Goal: Task Accomplishment & Management: Manage account settings

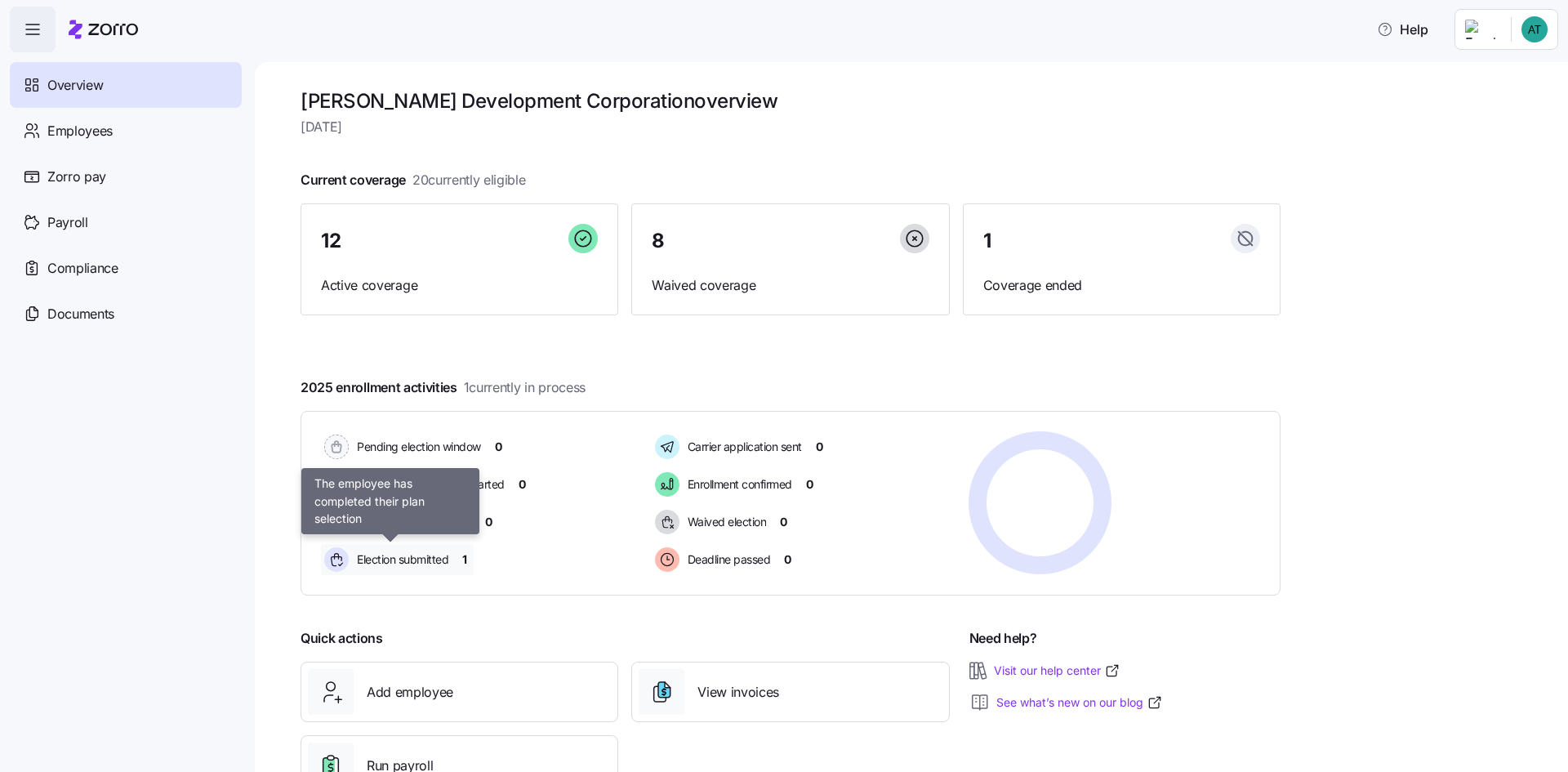
click at [407, 560] on span "Election submitted" at bounding box center [400, 560] width 96 height 16
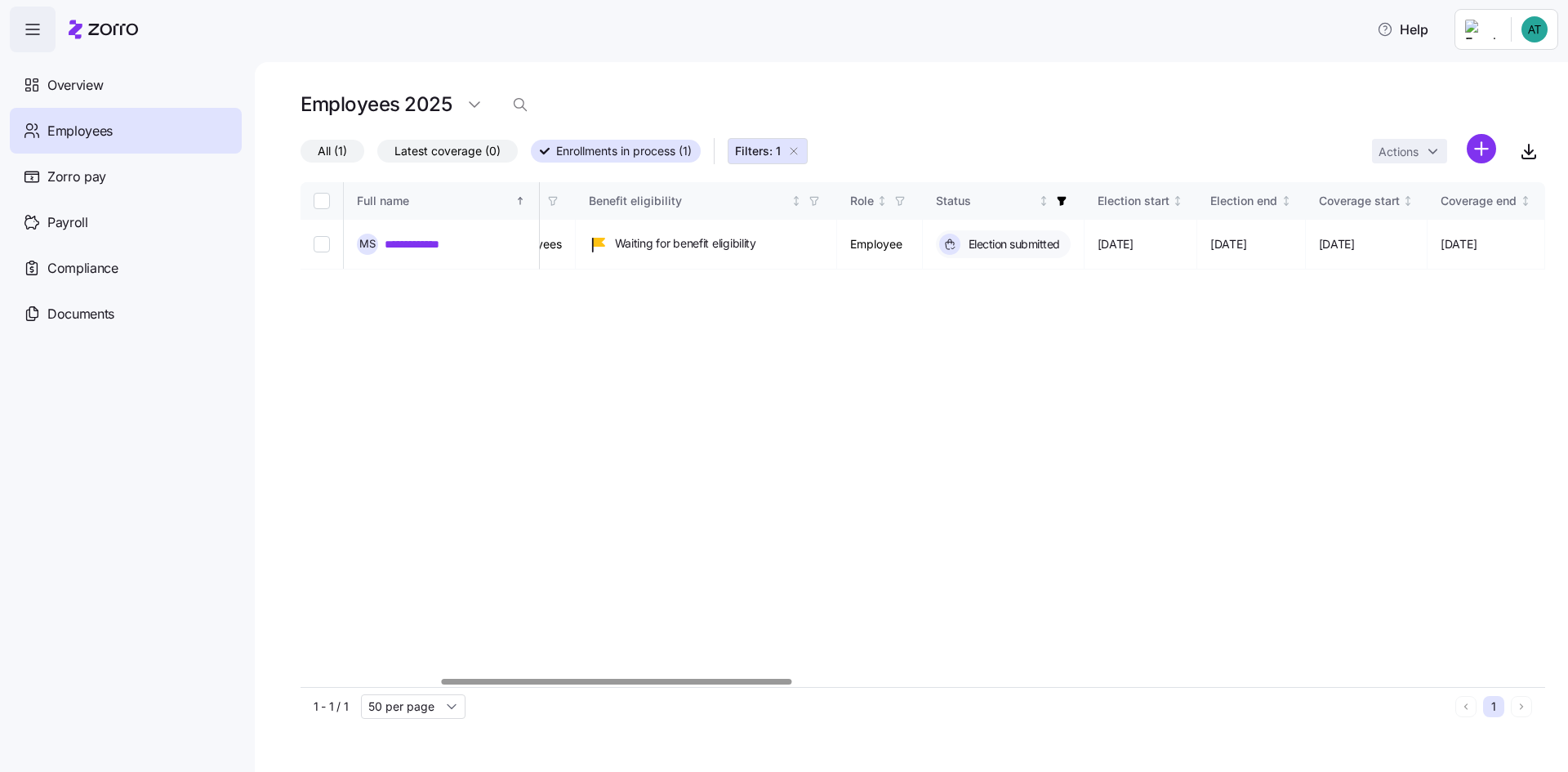
scroll to position [0, 579]
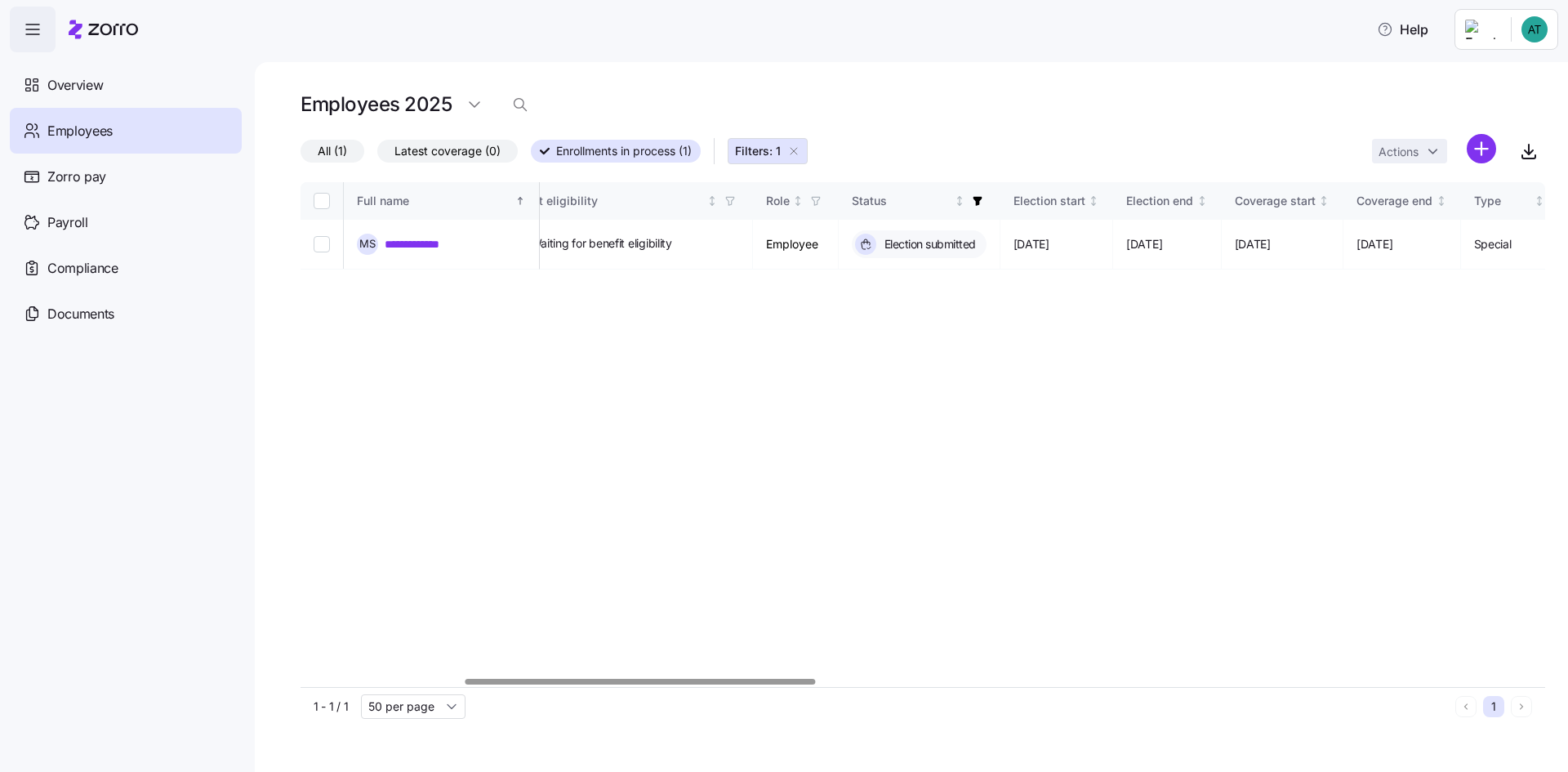
click at [657, 679] on div at bounding box center [641, 682] width 350 height 5
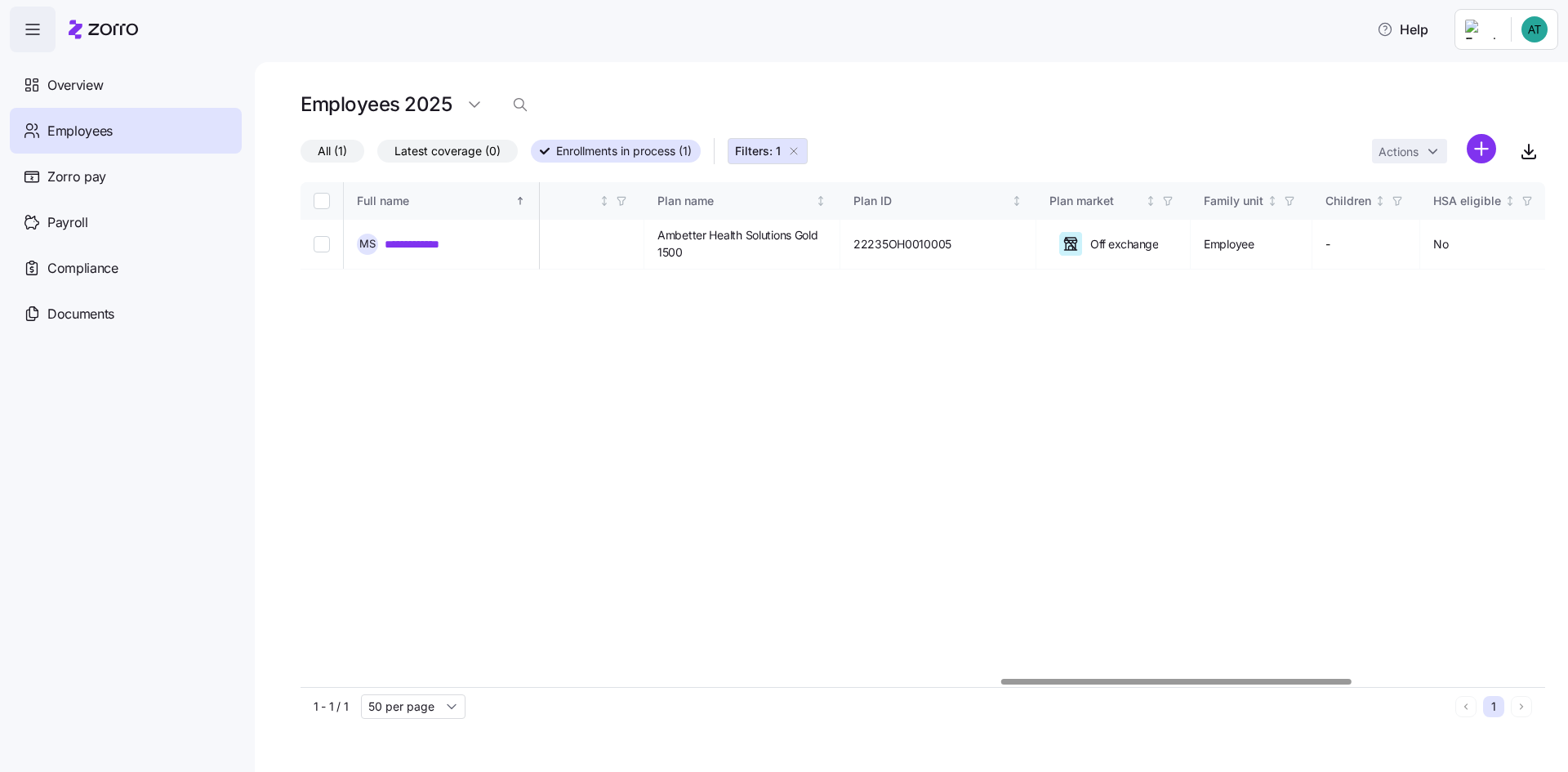
scroll to position [0, 2485]
click at [1047, 679] on div at bounding box center [1176, 682] width 350 height 5
click at [729, 240] on span "Ambetter Health Solutions Gold 1500" at bounding box center [747, 244] width 169 height 34
click at [722, 233] on td "Ambetter Health Solutions Gold 1500" at bounding box center [748, 245] width 196 height 50
drag, startPoint x: 722, startPoint y: 234, endPoint x: 794, endPoint y: 254, distance: 74.7
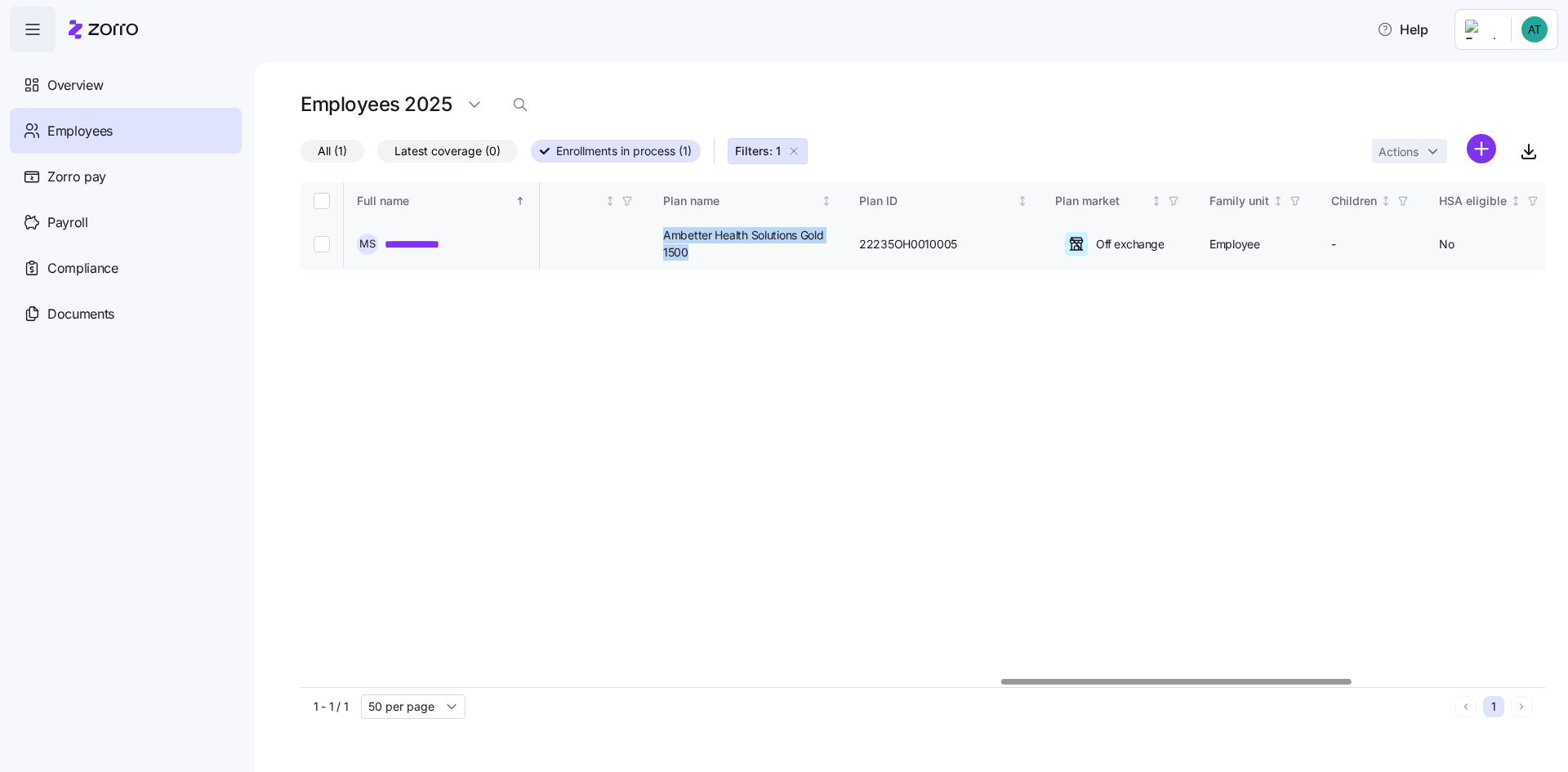
click at [794, 254] on span "Ambetter Health Solutions Gold 1500" at bounding box center [747, 244] width 169 height 34
copy span "Ambetter Health Solutions Gold 1500"
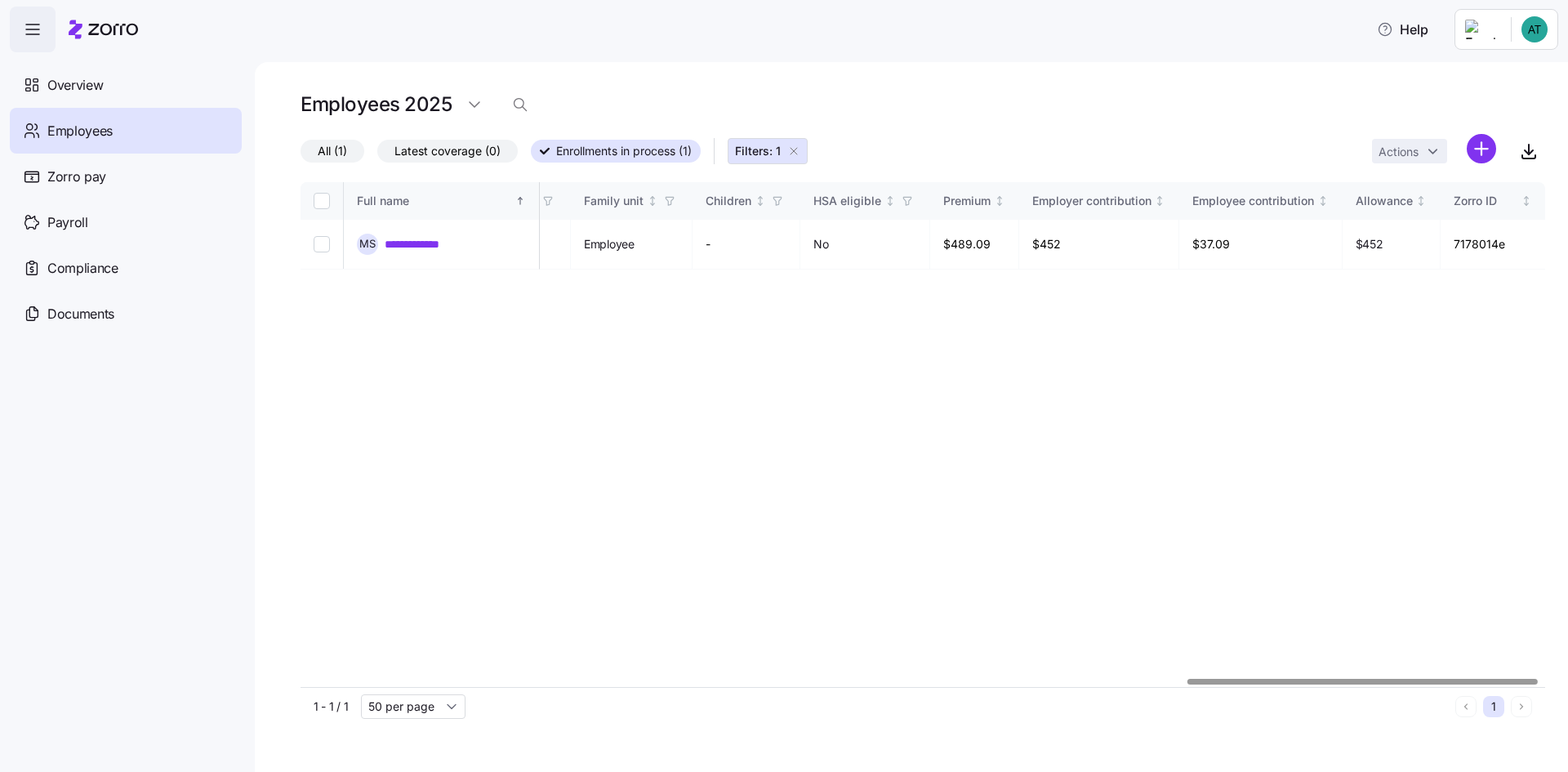
scroll to position [0, 3170]
click at [1447, 677] on div at bounding box center [923, 682] width 1245 height 10
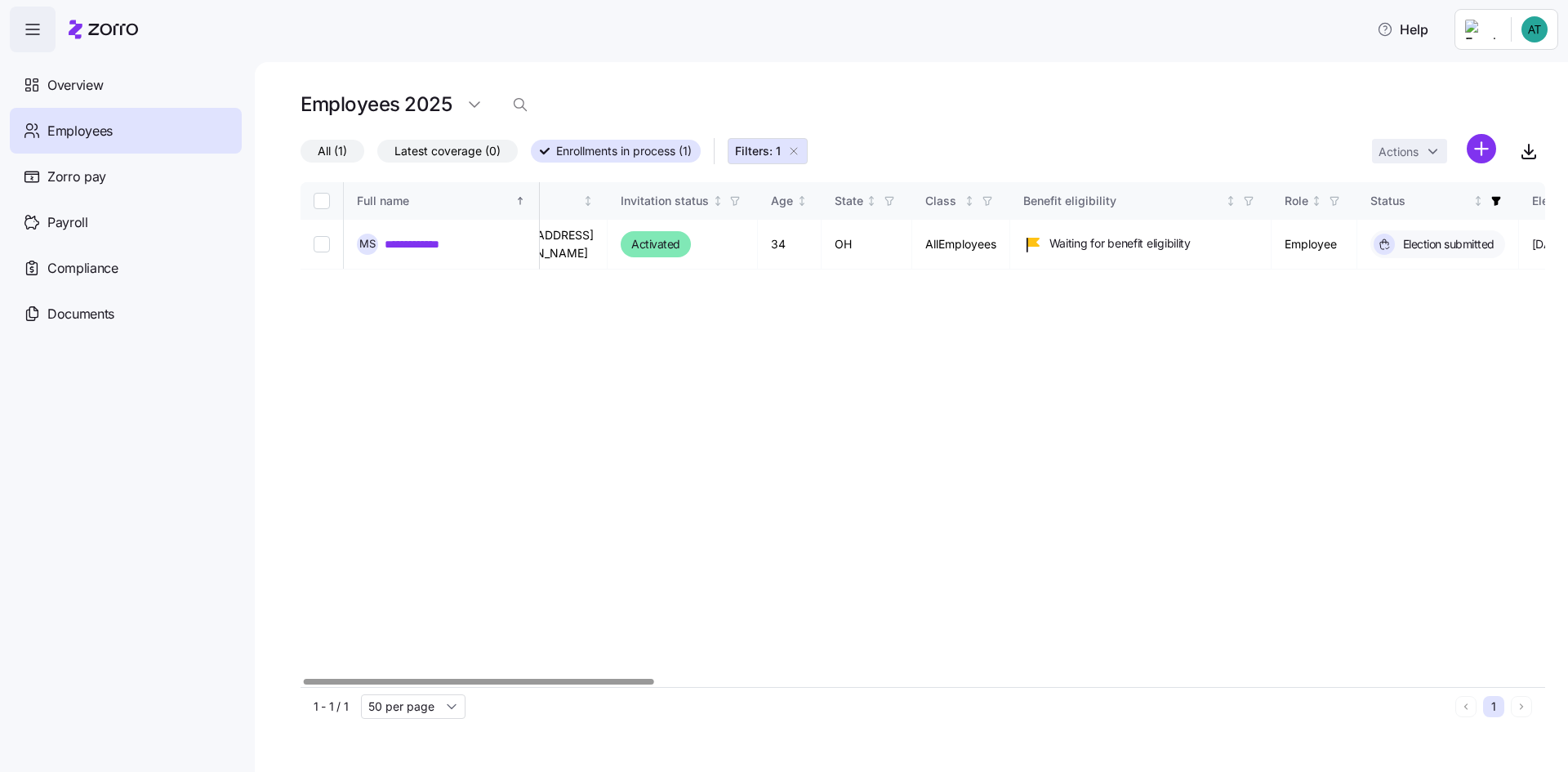
scroll to position [0, 0]
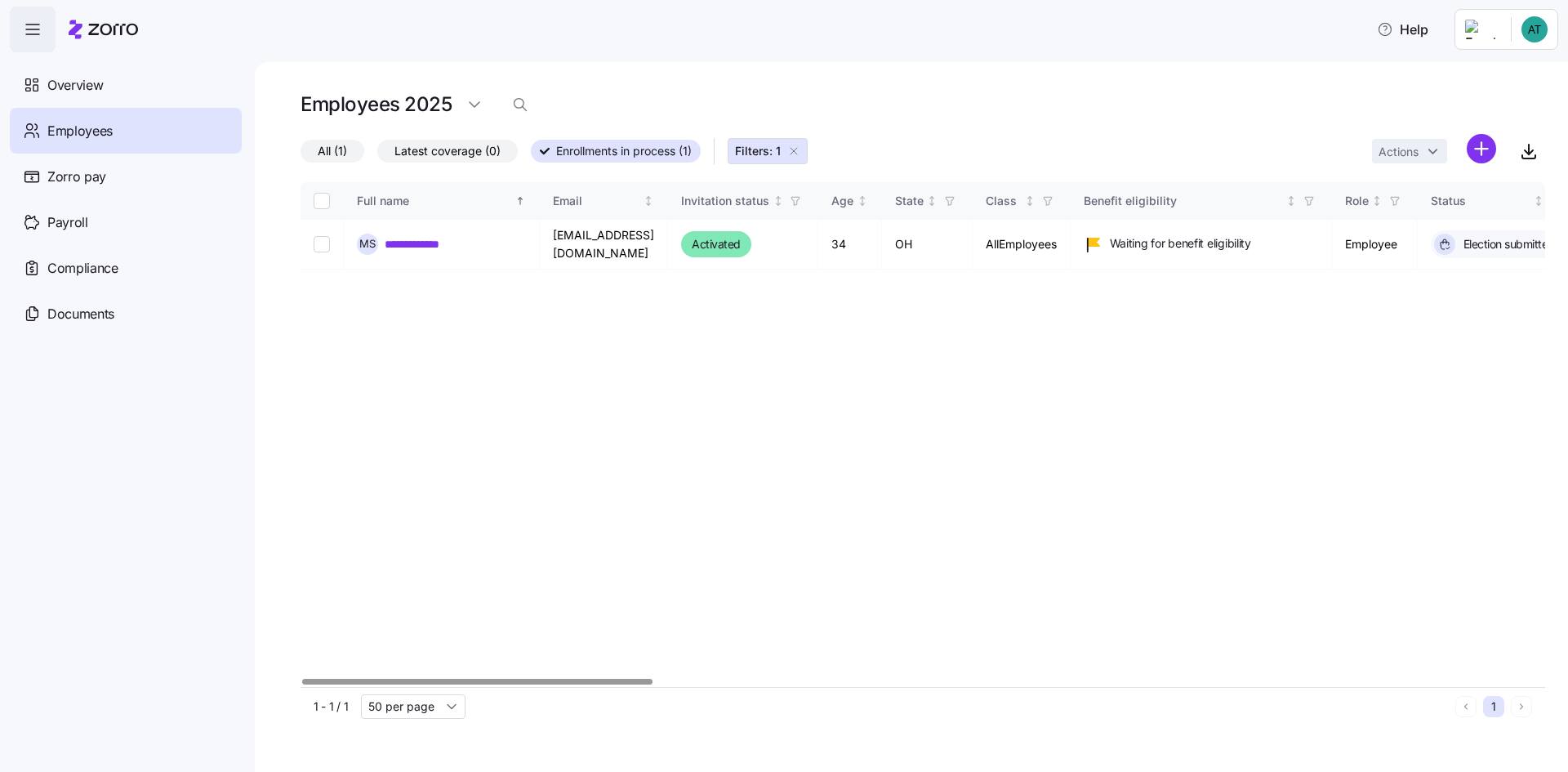
click at [303, 677] on div at bounding box center [923, 682] width 1245 height 10
click at [800, 149] on icon "button" at bounding box center [794, 151] width 13 height 13
click at [467, 106] on html "**********" at bounding box center [784, 381] width 1568 height 762
click at [500, 136] on div "2025" at bounding box center [499, 145] width 69 height 27
click at [68, 123] on span "Employees" at bounding box center [80, 131] width 65 height 20
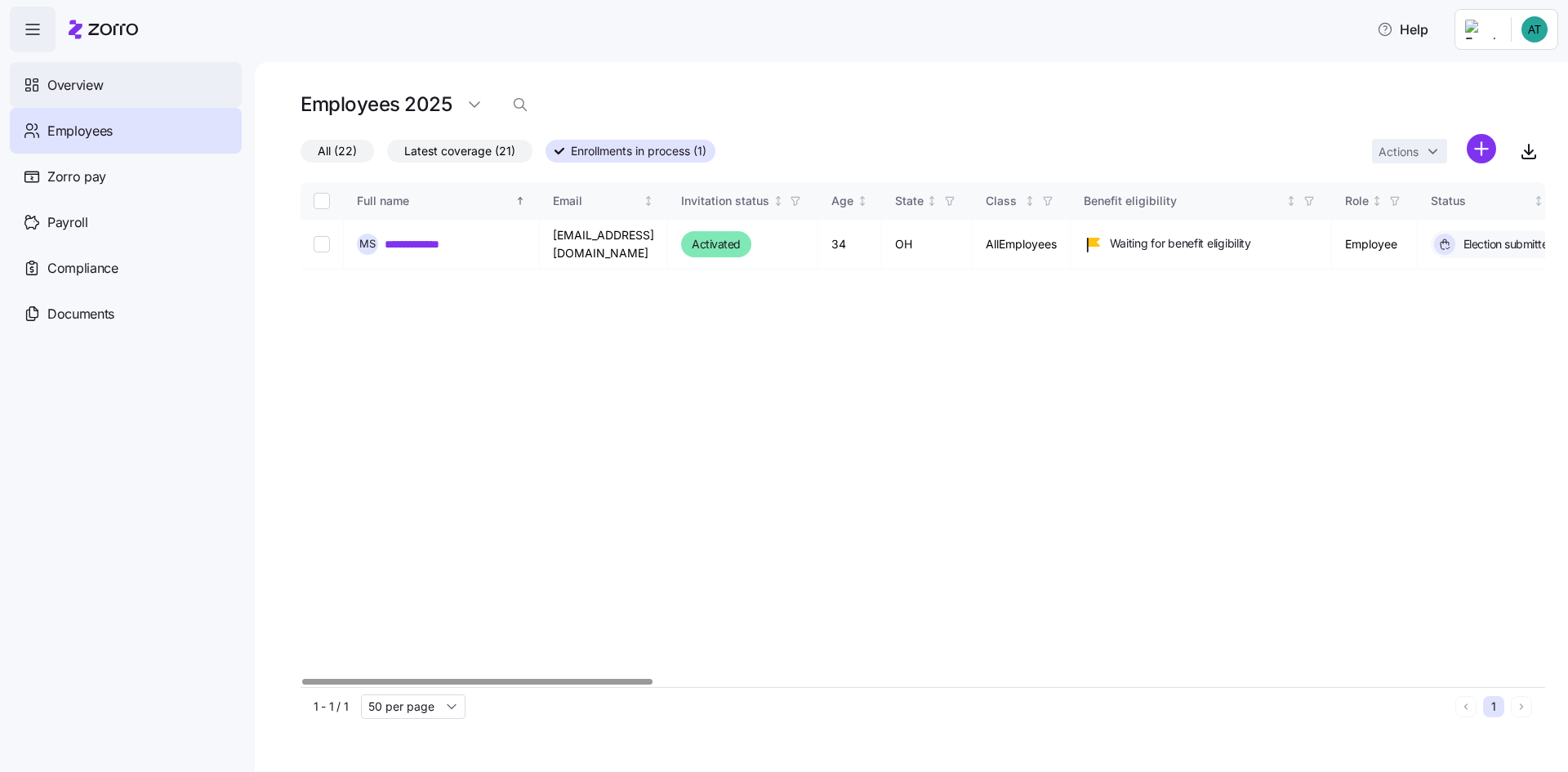
click at [56, 80] on span "Overview" at bounding box center [75, 85] width 56 height 20
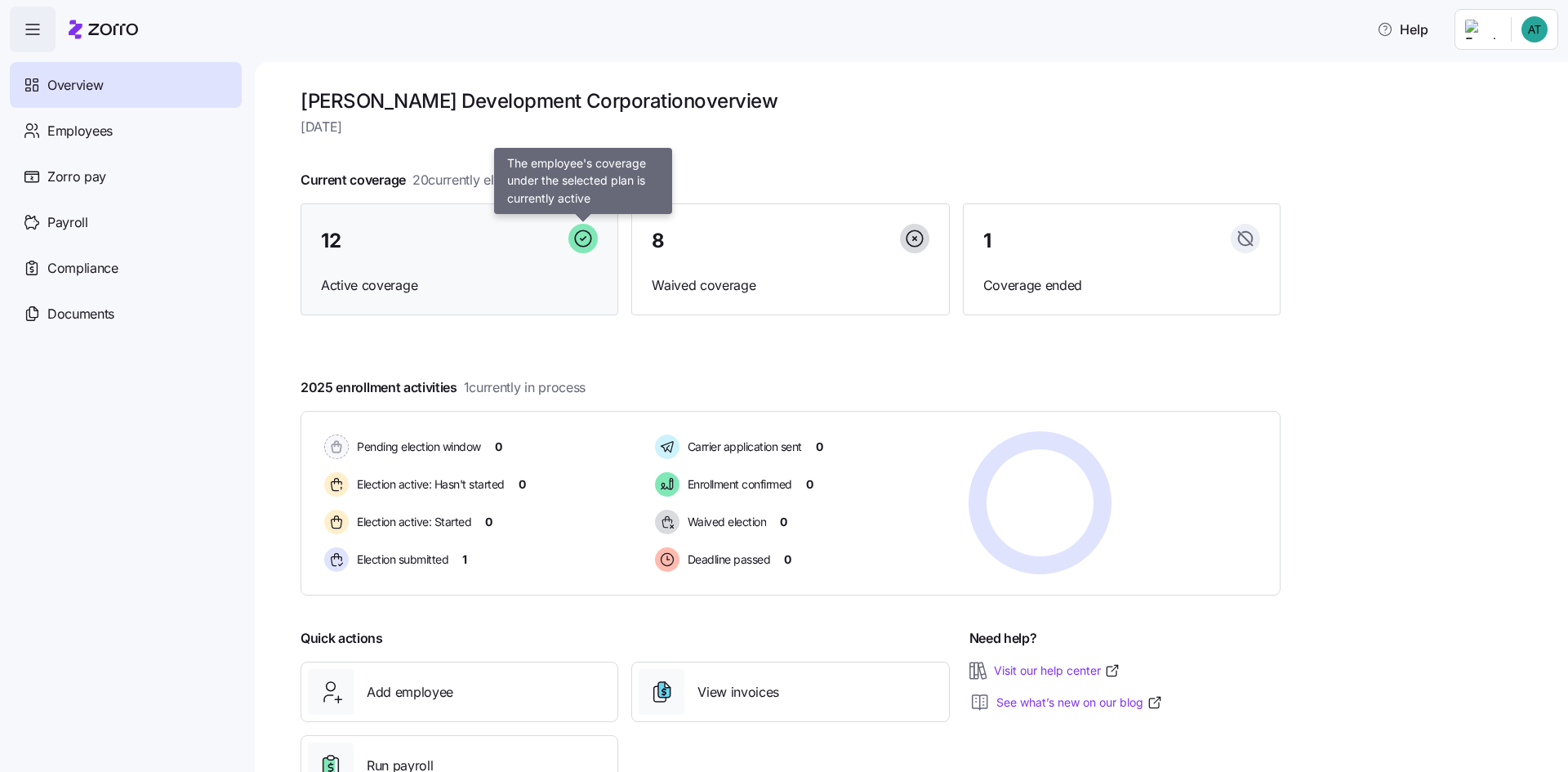
click at [595, 241] on icon at bounding box center [582, 238] width 29 height 29
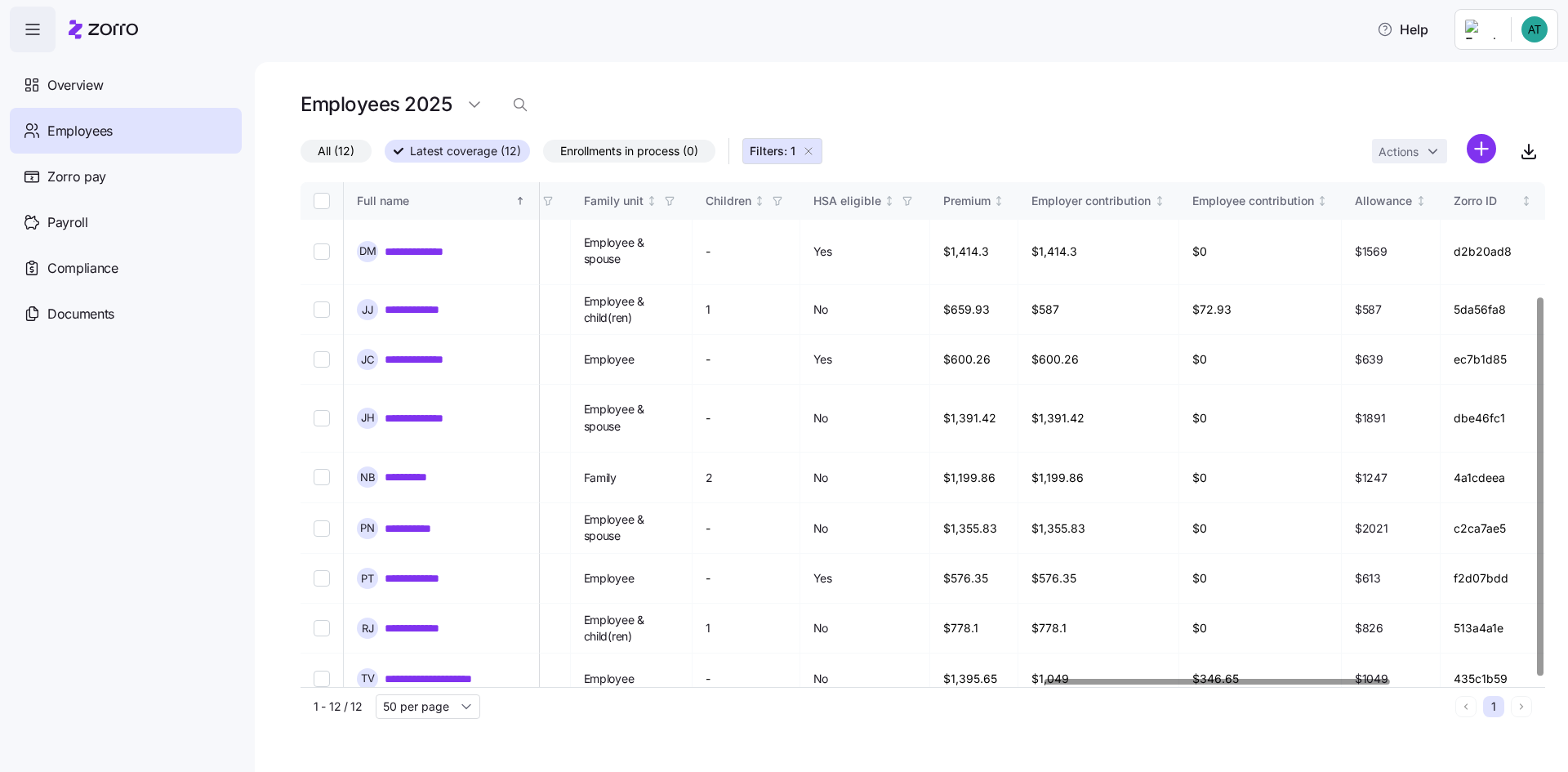
scroll to position [152, 0]
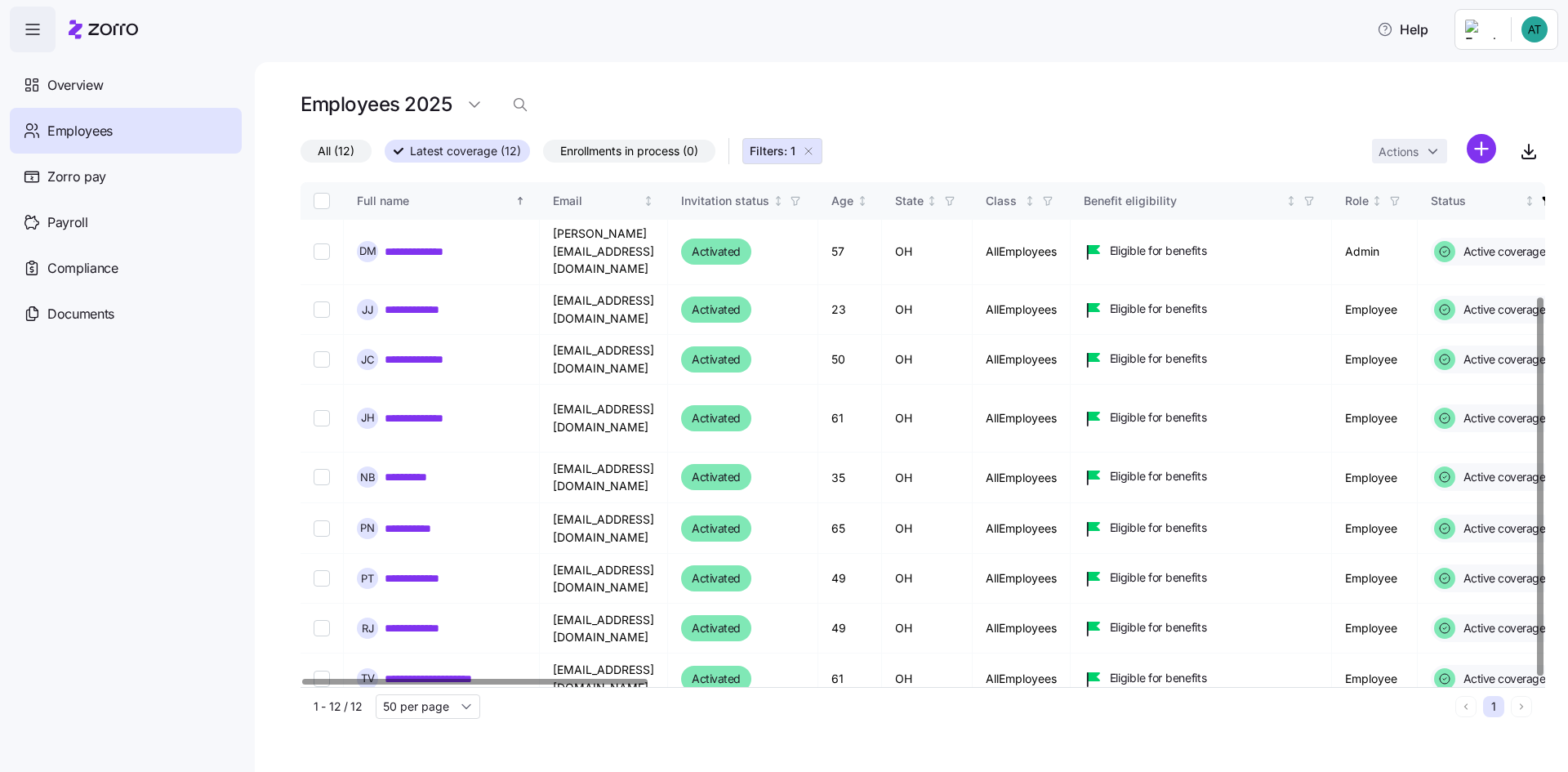
click at [301, 677] on div at bounding box center [917, 682] width 1235 height 10
click at [1534, 27] on html "**********" at bounding box center [784, 381] width 1568 height 762
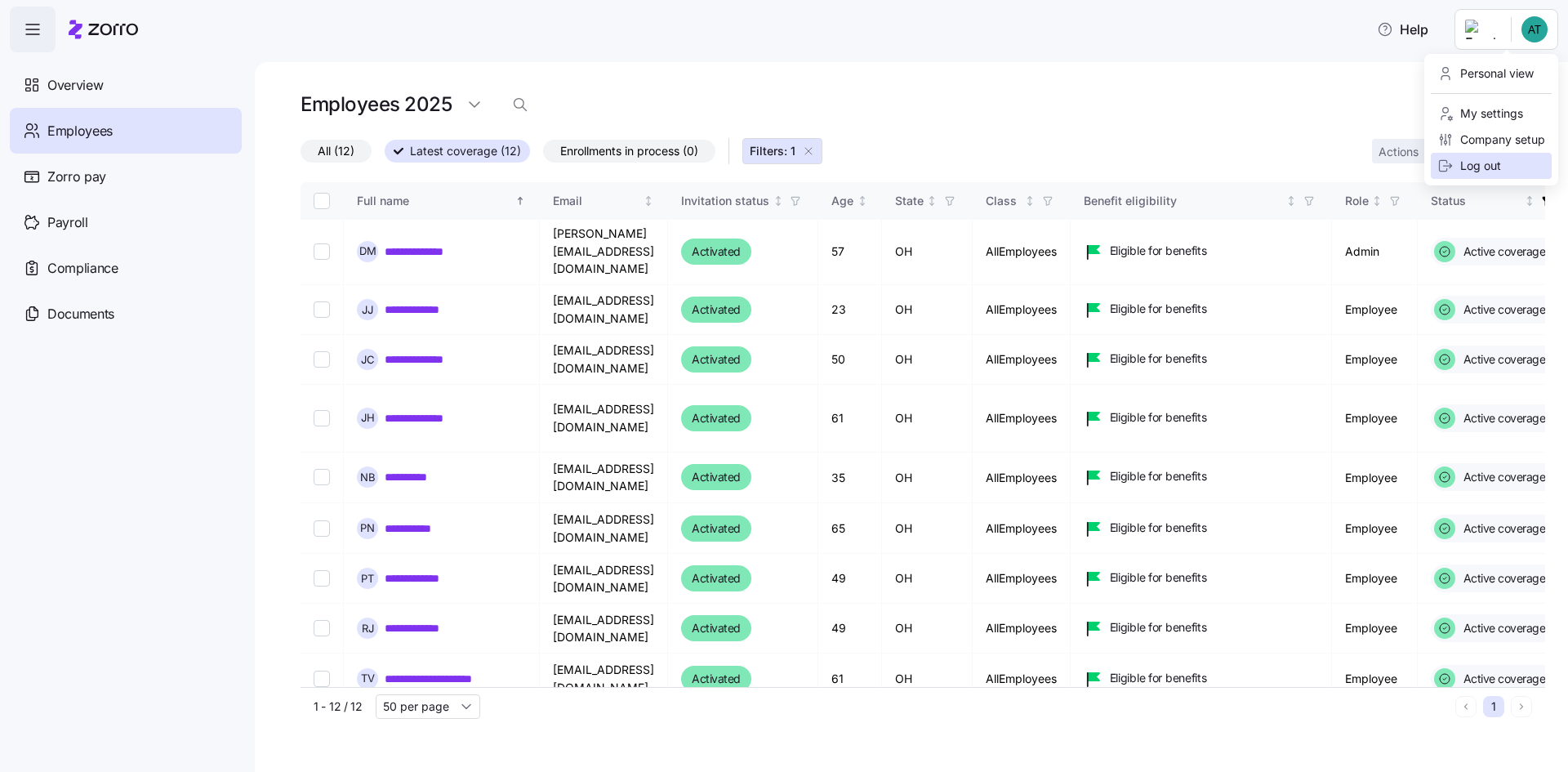
click at [1480, 164] on div "Log out" at bounding box center [1469, 165] width 64 height 18
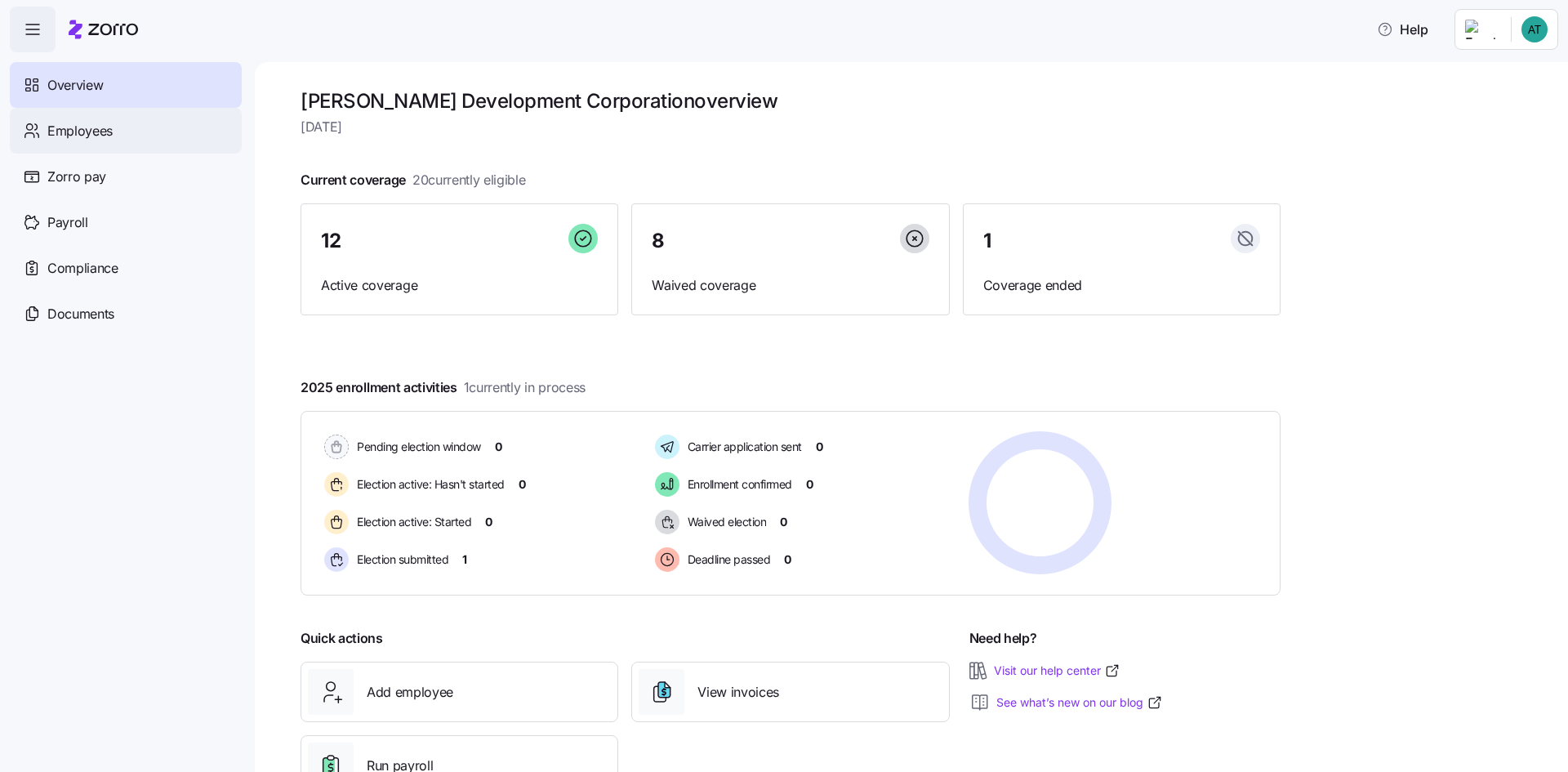
click at [88, 126] on span "Employees" at bounding box center [80, 131] width 65 height 20
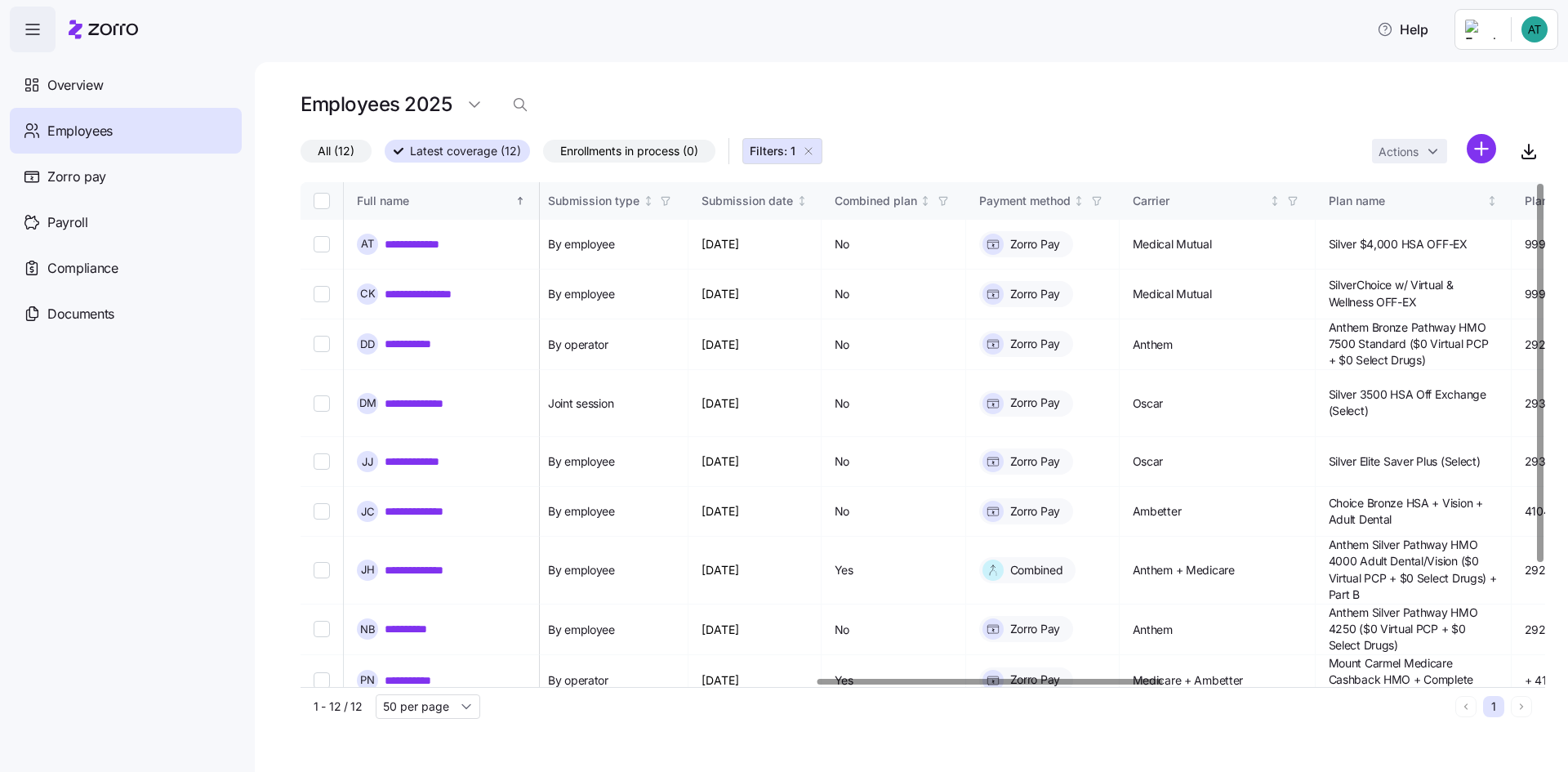
scroll to position [0, 2117]
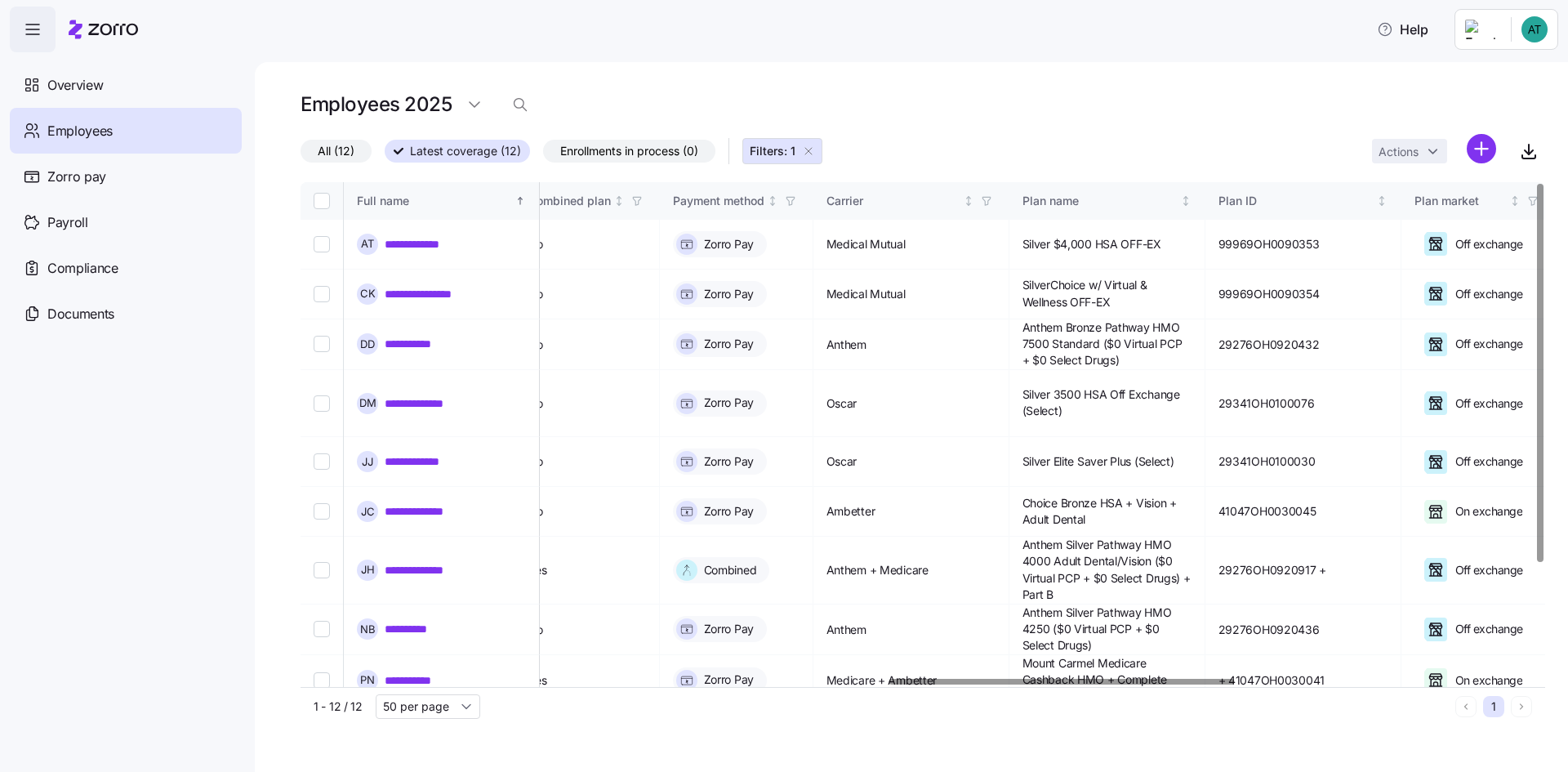
click at [1116, 679] on div at bounding box center [1062, 682] width 345 height 5
click at [448, 562] on link "**********" at bounding box center [426, 570] width 83 height 16
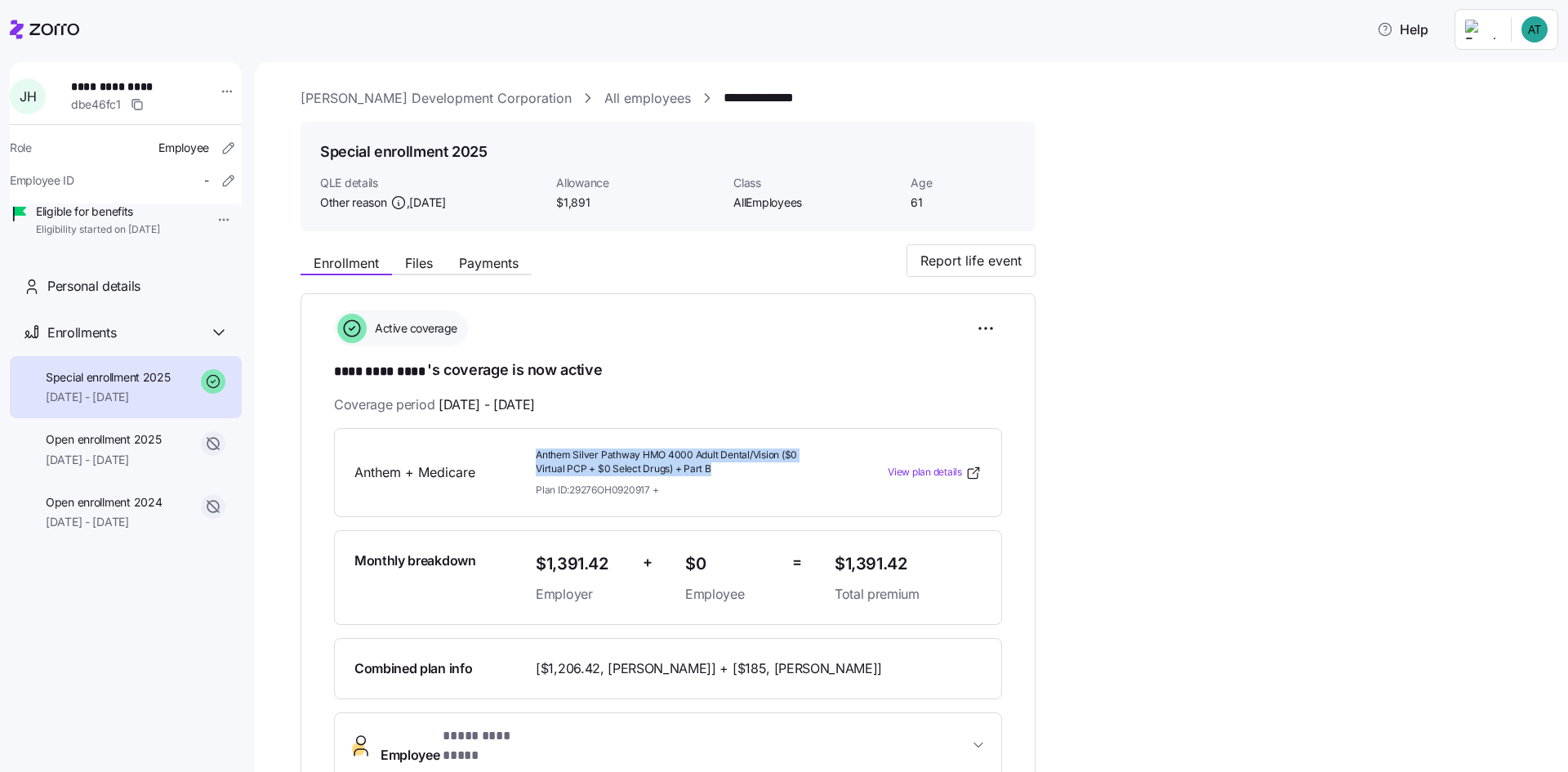
drag, startPoint x: 537, startPoint y: 452, endPoint x: 797, endPoint y: 473, distance: 260.8
click at [797, 473] on span "Anthem Silver Pathway HMO 4000 Adult Dental/Vision ($0 Virtual PCP + $0 Select …" at bounding box center [678, 462] width 285 height 27
copy span "Anthem Silver Pathway HMO 4000 Adult Dental/Vision ($0 Virtual PCP + $0 Select …"
click at [435, 262] on button "Files" at bounding box center [419, 263] width 54 height 19
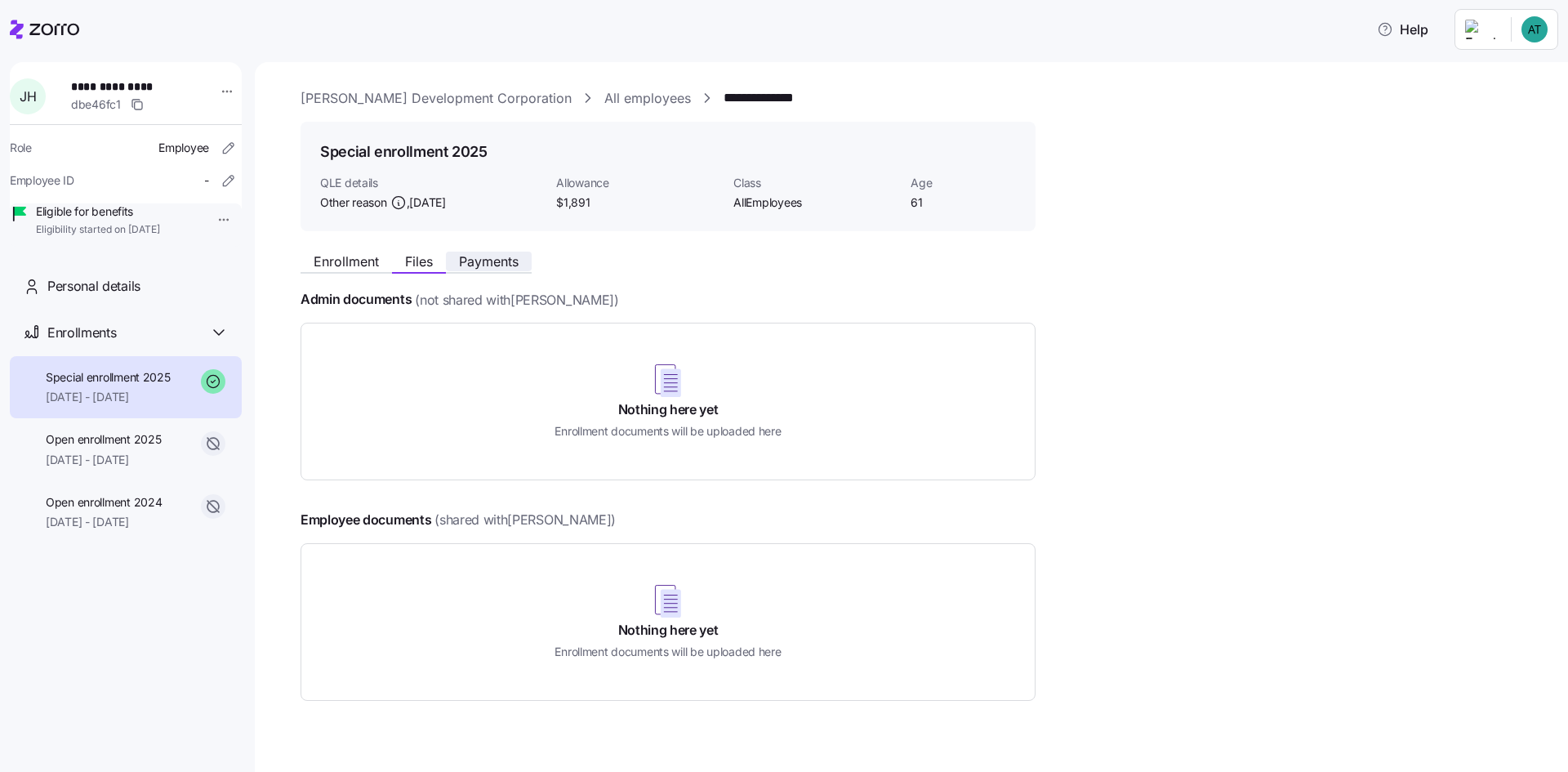
click at [472, 261] on span "Payments" at bounding box center [488, 261] width 59 height 13
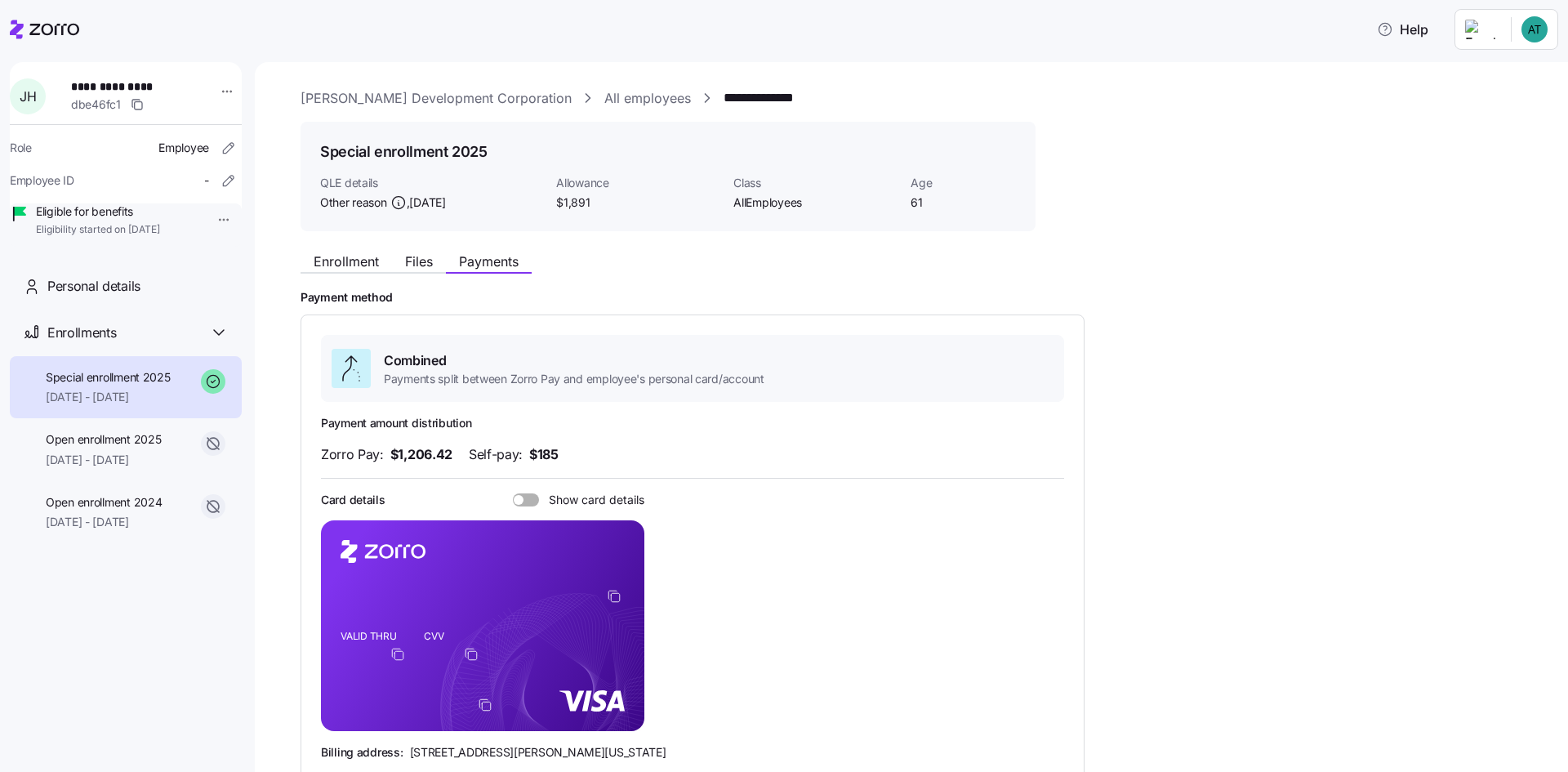
click at [426, 91] on link "McKnight Development Corporation" at bounding box center [436, 98] width 271 height 20
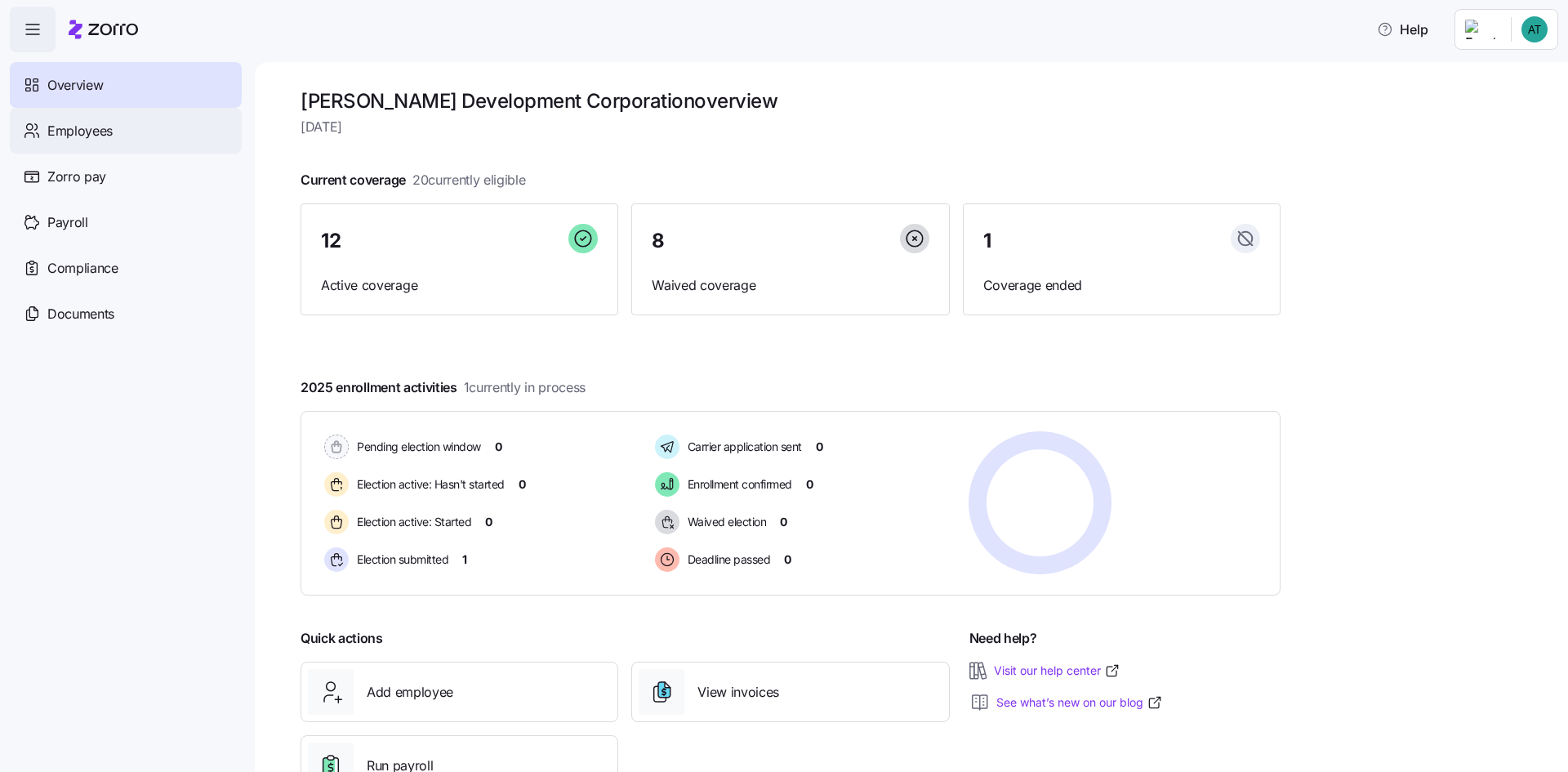
click at [96, 126] on span "Employees" at bounding box center [80, 131] width 65 height 20
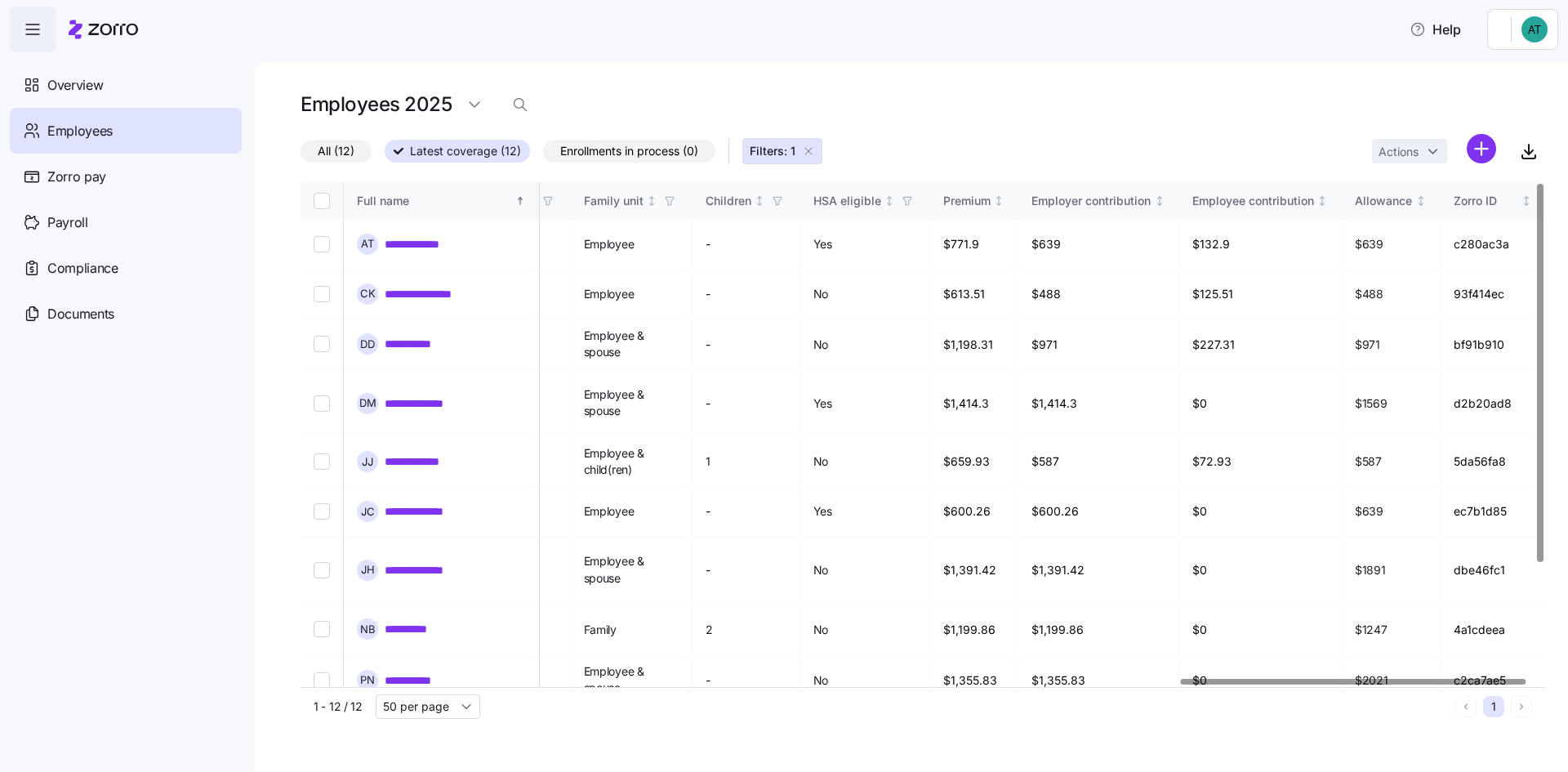
scroll to position [0, 3199]
click at [1534, 679] on div at bounding box center [1361, 682] width 345 height 5
click at [1240, 682] on div at bounding box center [1361, 682] width 345 height 5
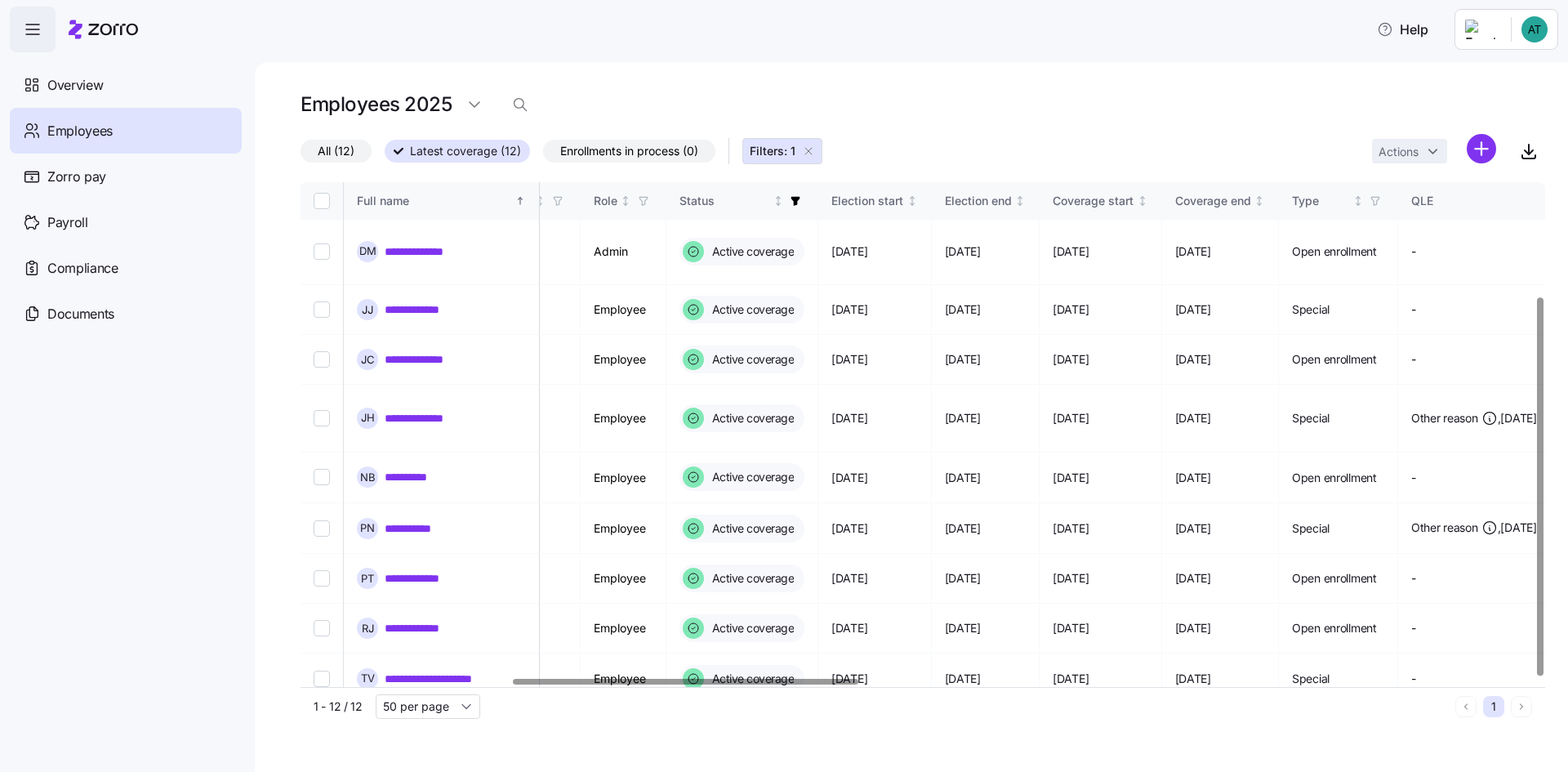
scroll to position [152, 1134]
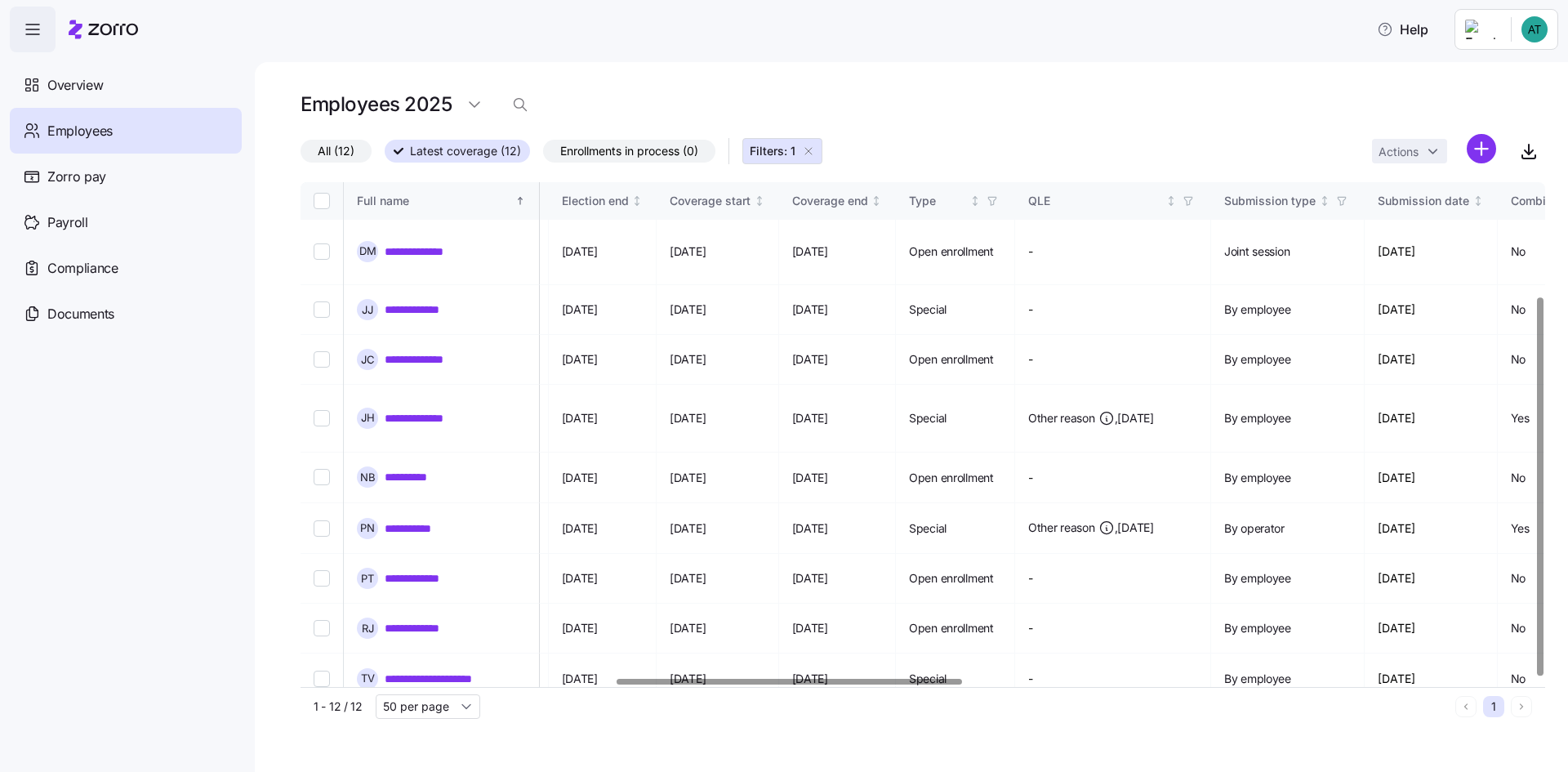
click at [666, 679] on div at bounding box center [789, 682] width 345 height 5
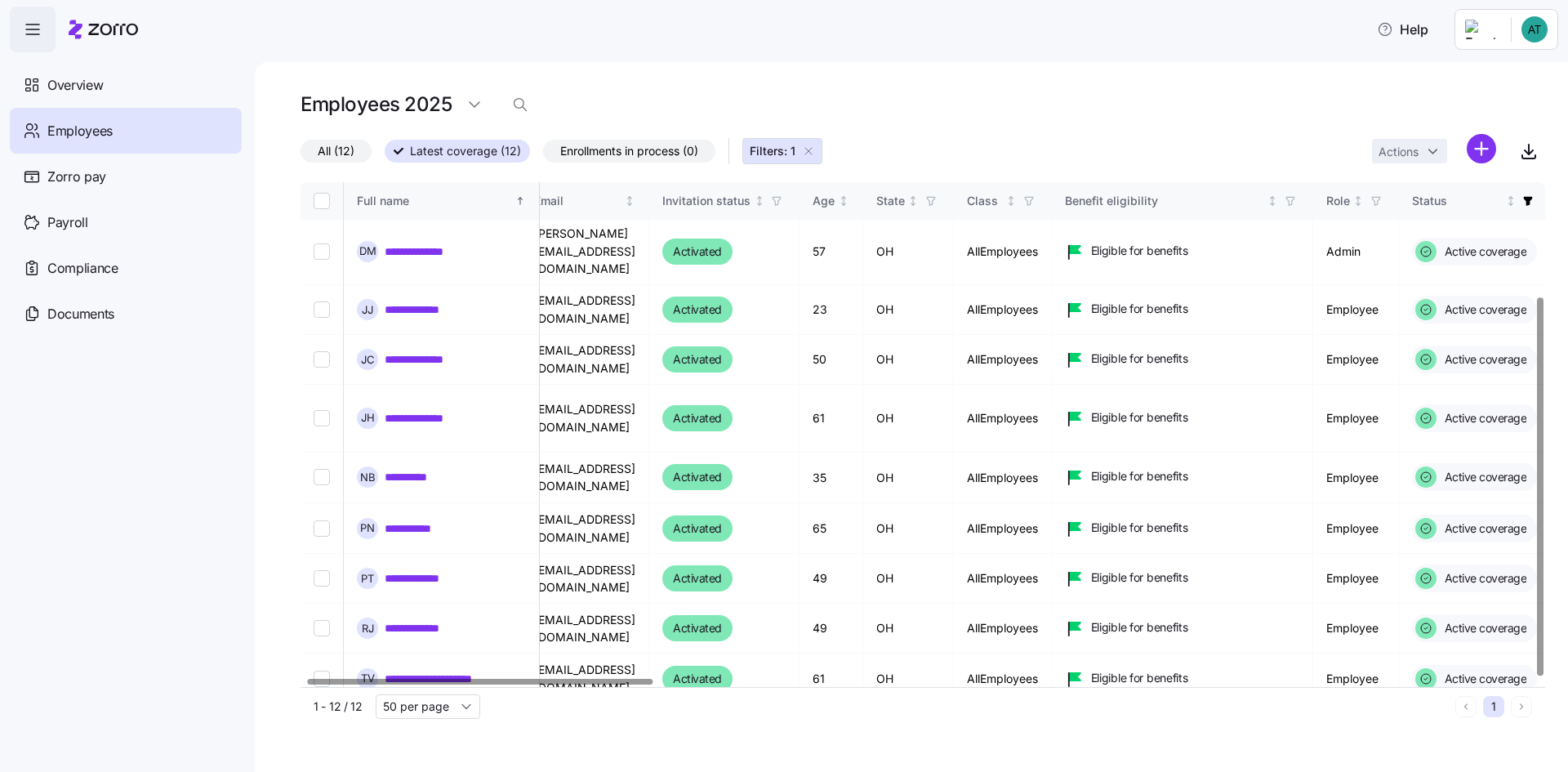
scroll to position [152, 0]
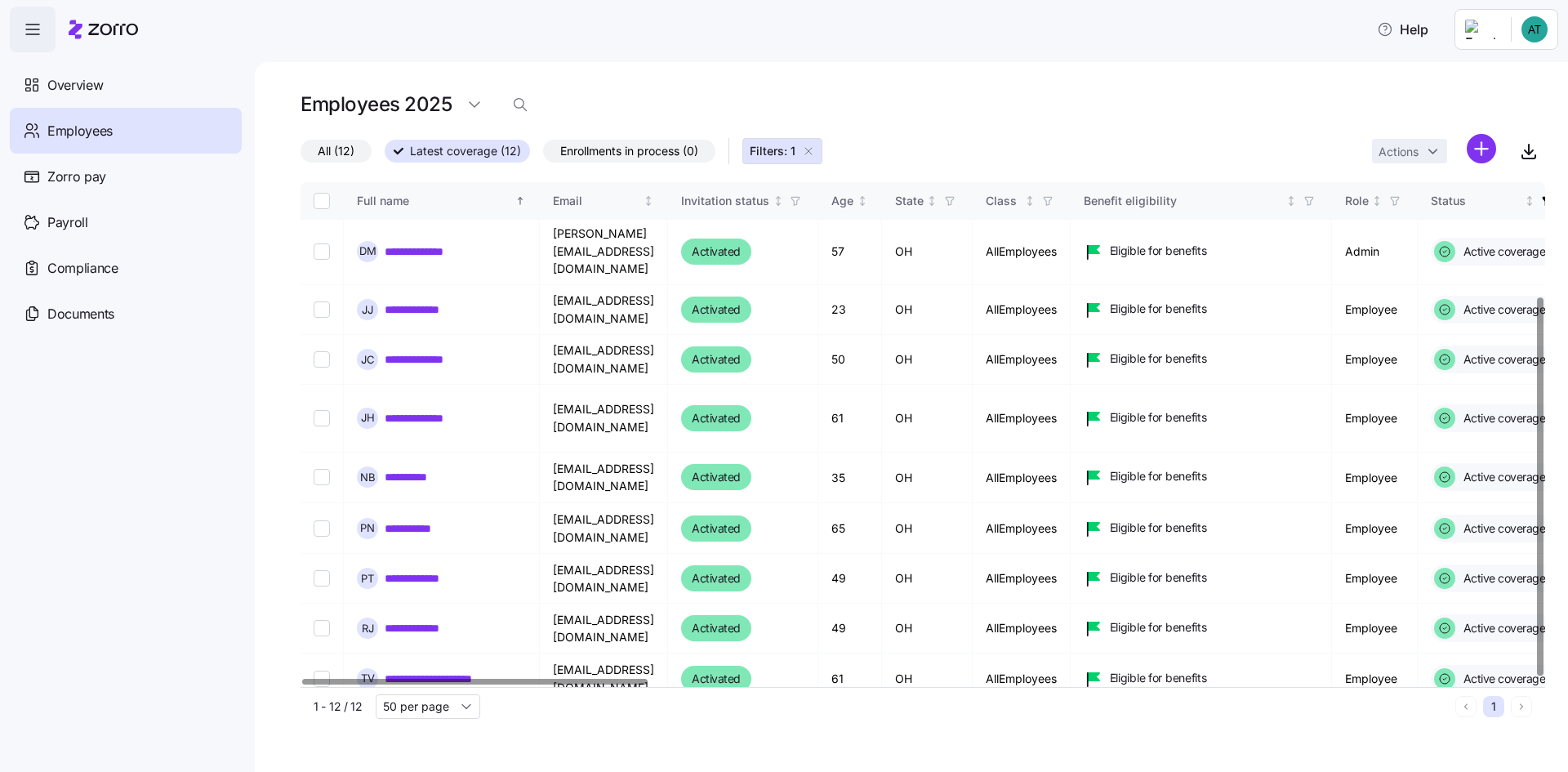
click at [316, 679] on div at bounding box center [475, 682] width 345 height 5
click at [124, 264] on div "Compliance" at bounding box center [126, 268] width 232 height 46
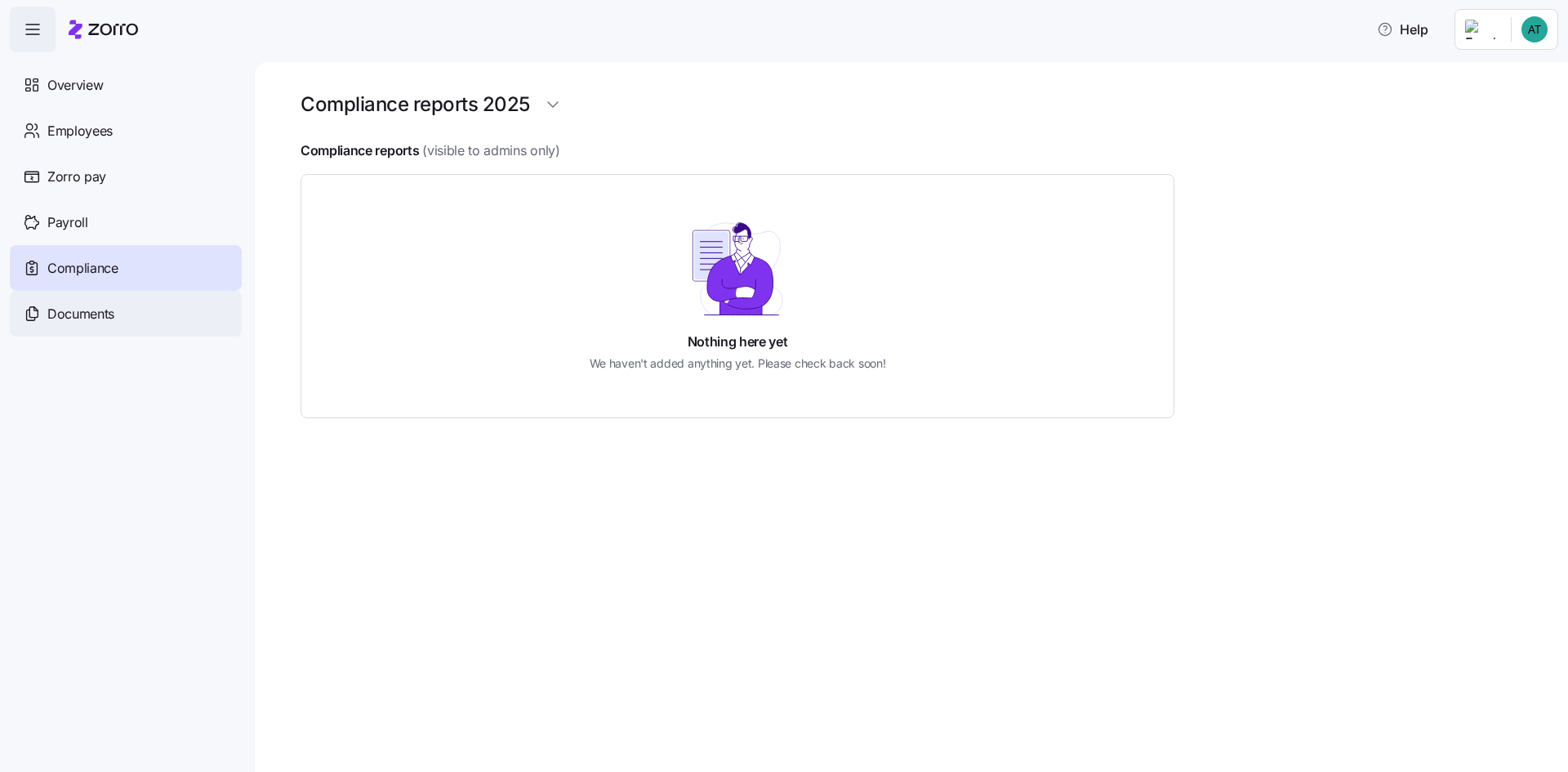
click at [81, 317] on span "Documents" at bounding box center [81, 314] width 67 height 20
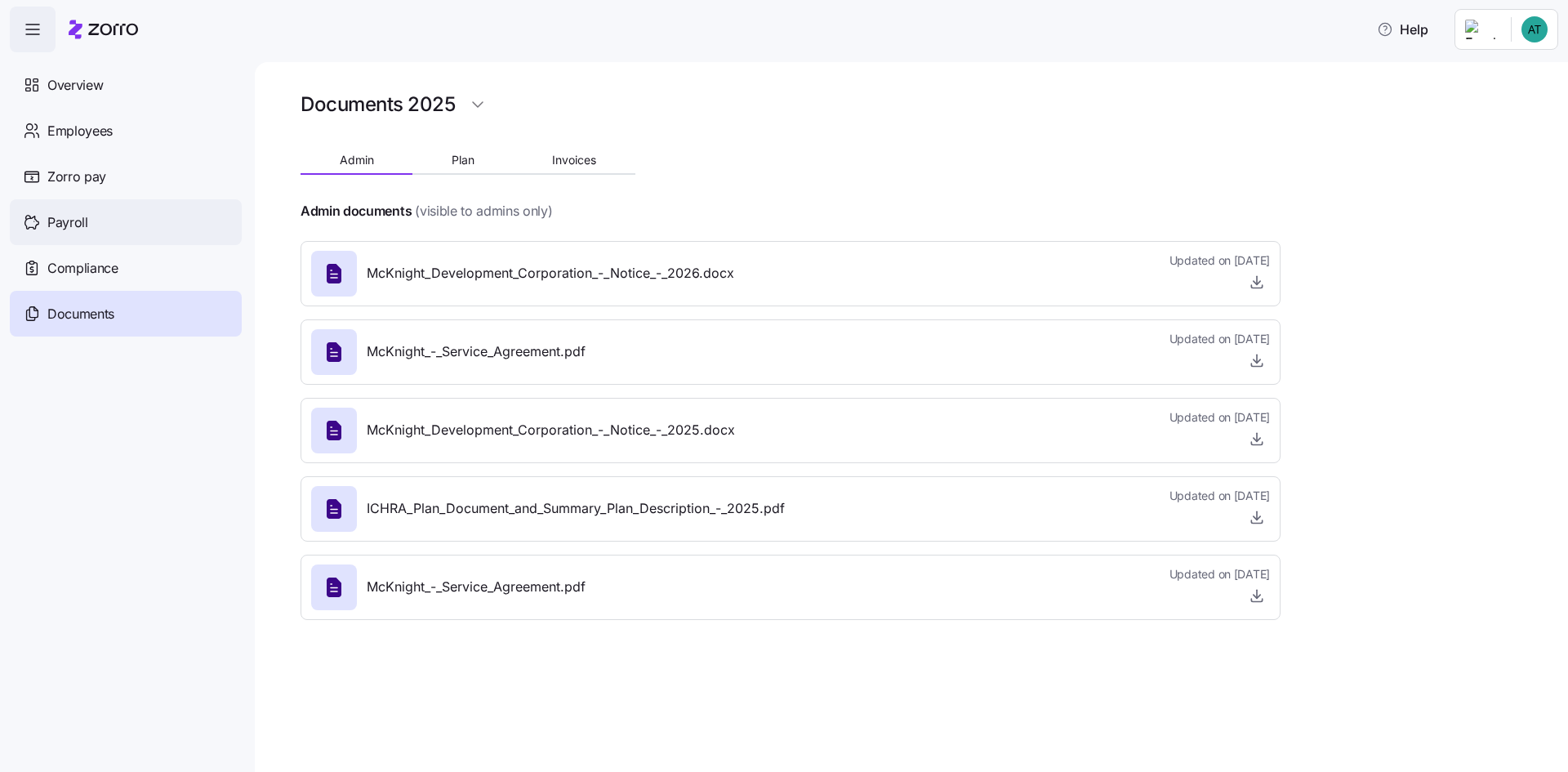
click at [55, 224] on span "Payroll" at bounding box center [68, 222] width 41 height 20
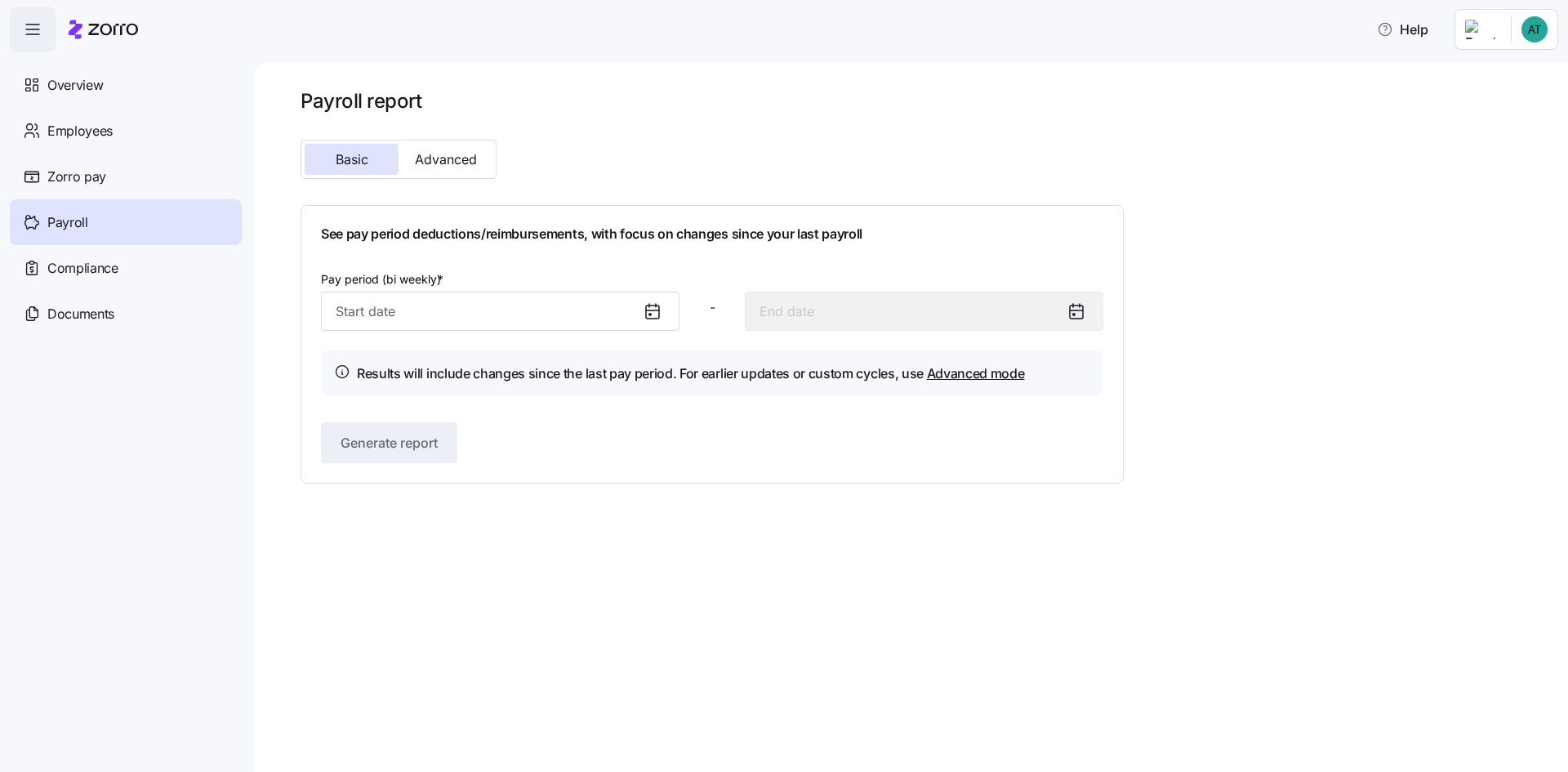
click at [69, 177] on span "Zorro pay" at bounding box center [77, 176] width 59 height 20
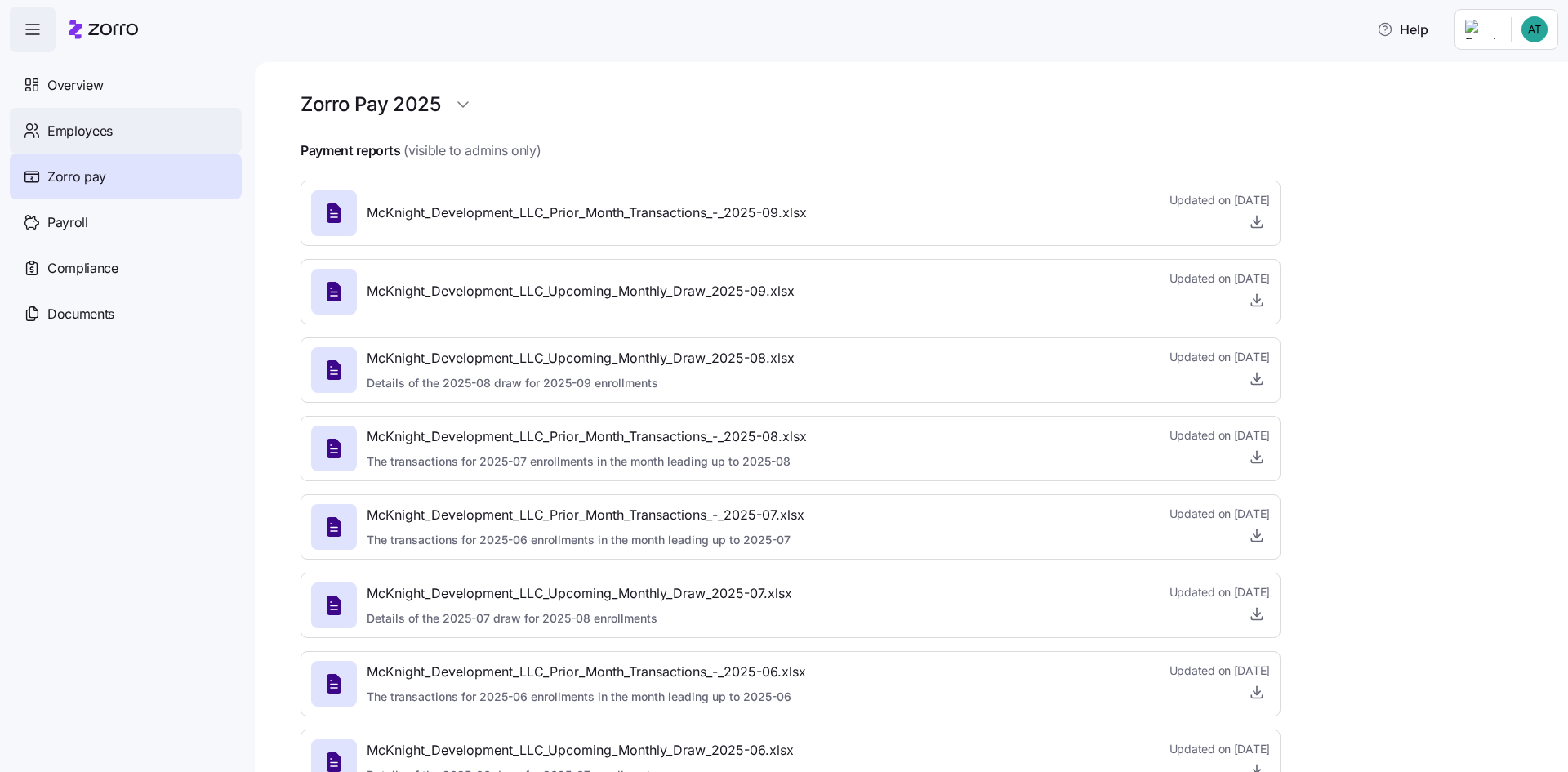
click at [80, 121] on span "Employees" at bounding box center [80, 131] width 65 height 20
click at [73, 84] on span "Overview" at bounding box center [75, 85] width 56 height 20
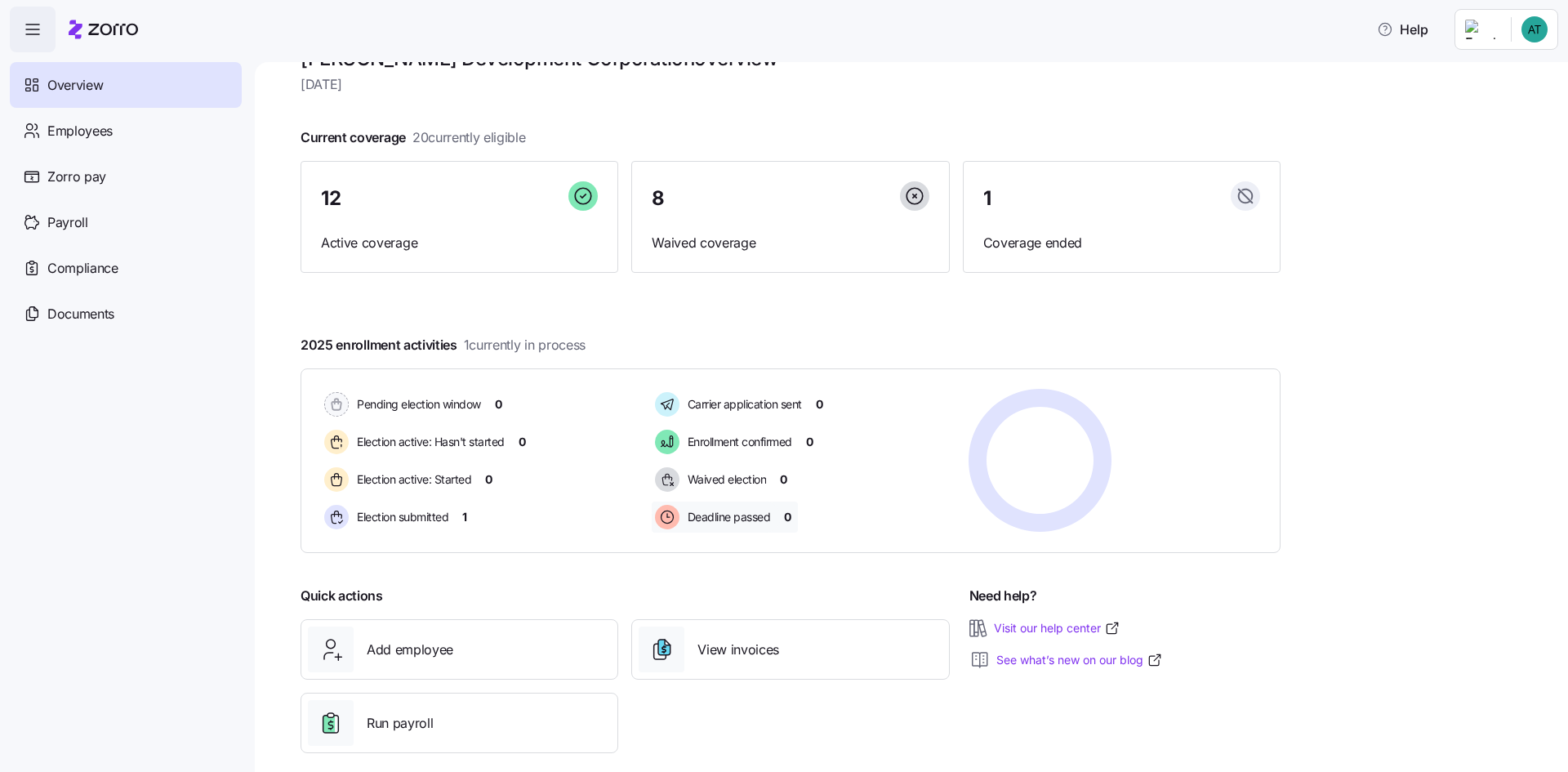
scroll to position [63, 0]
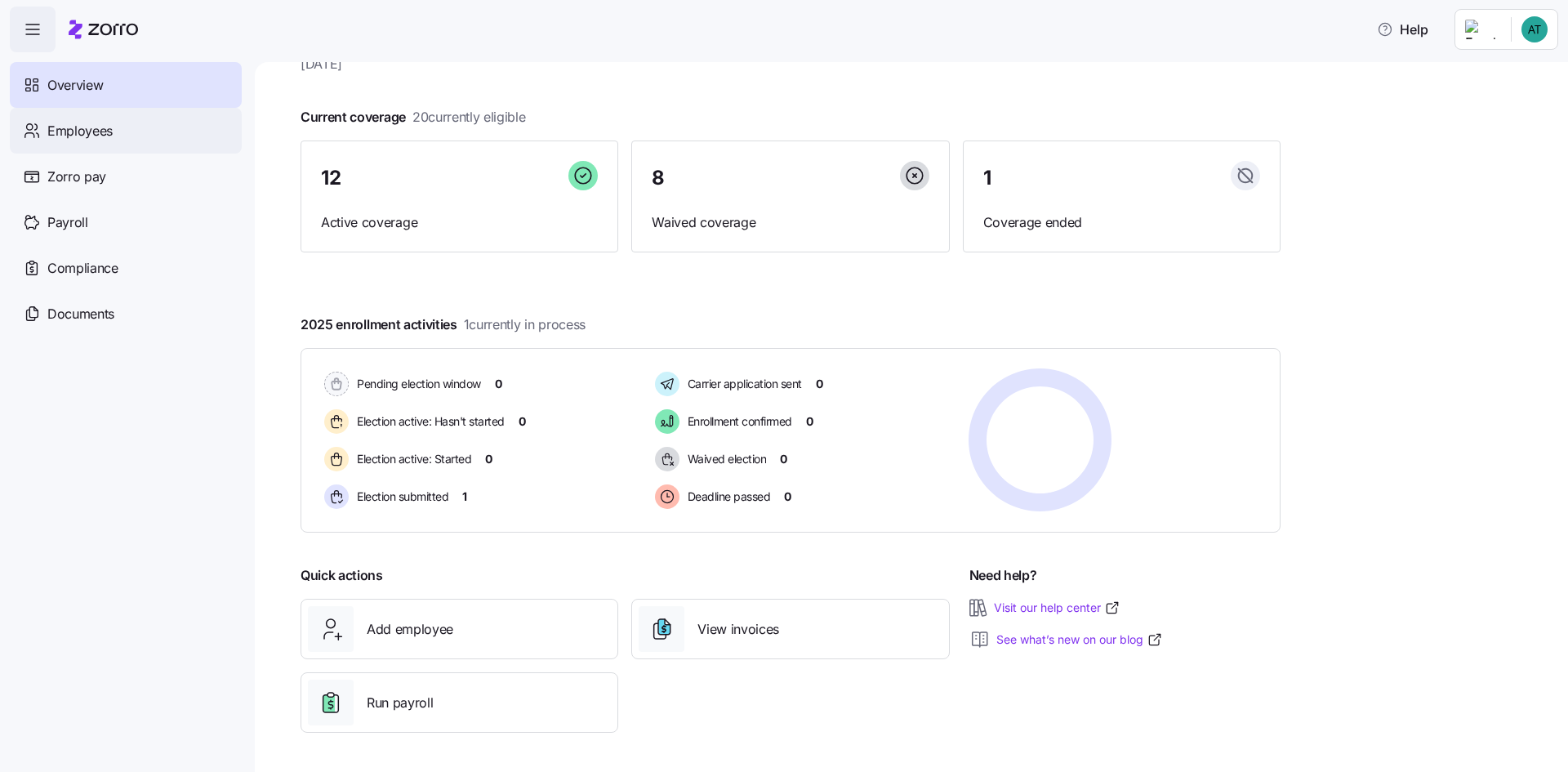
click at [152, 121] on div "Employees" at bounding box center [126, 131] width 232 height 46
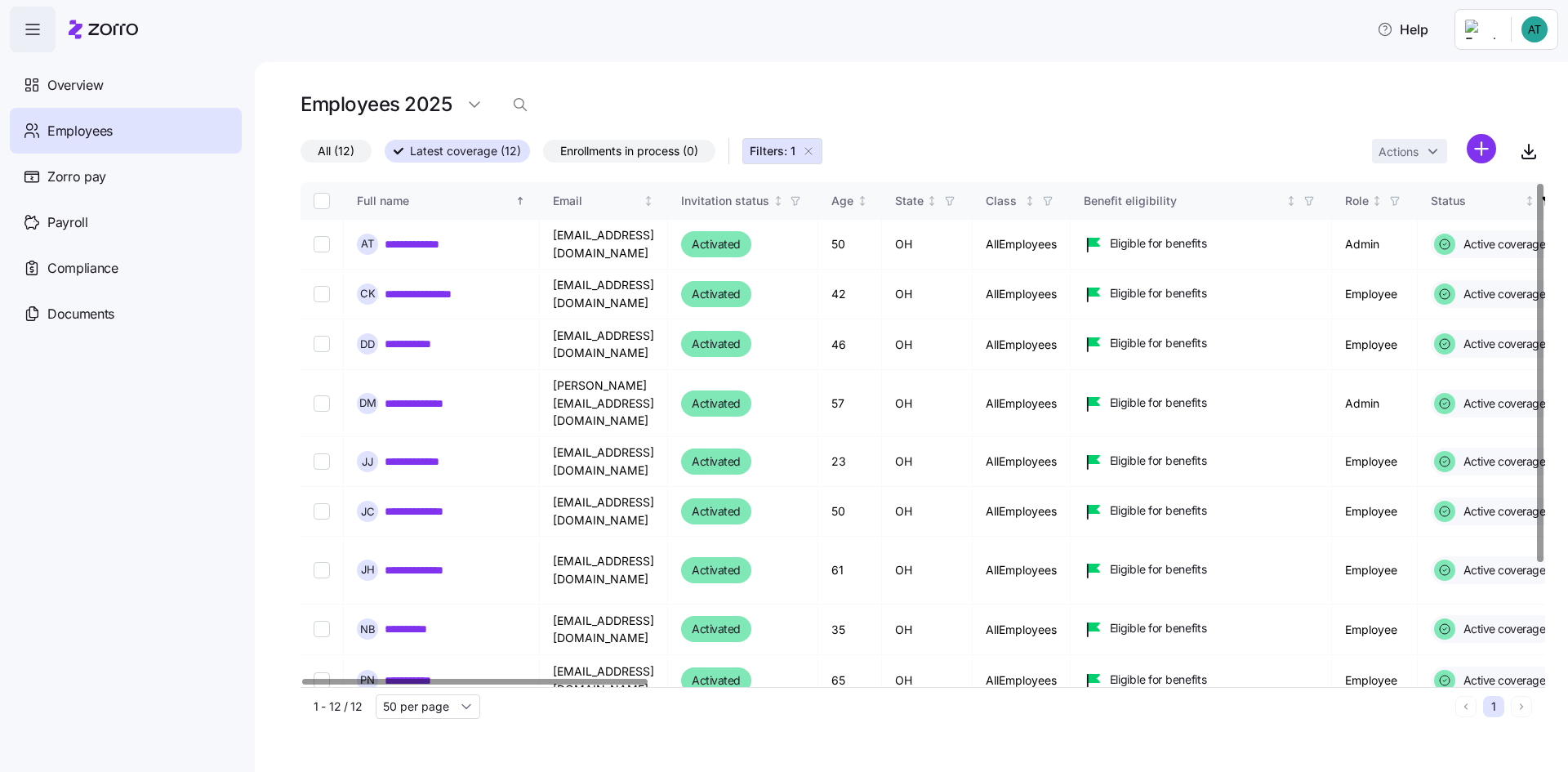
click at [811, 149] on icon "button" at bounding box center [808, 150] width 6 height 6
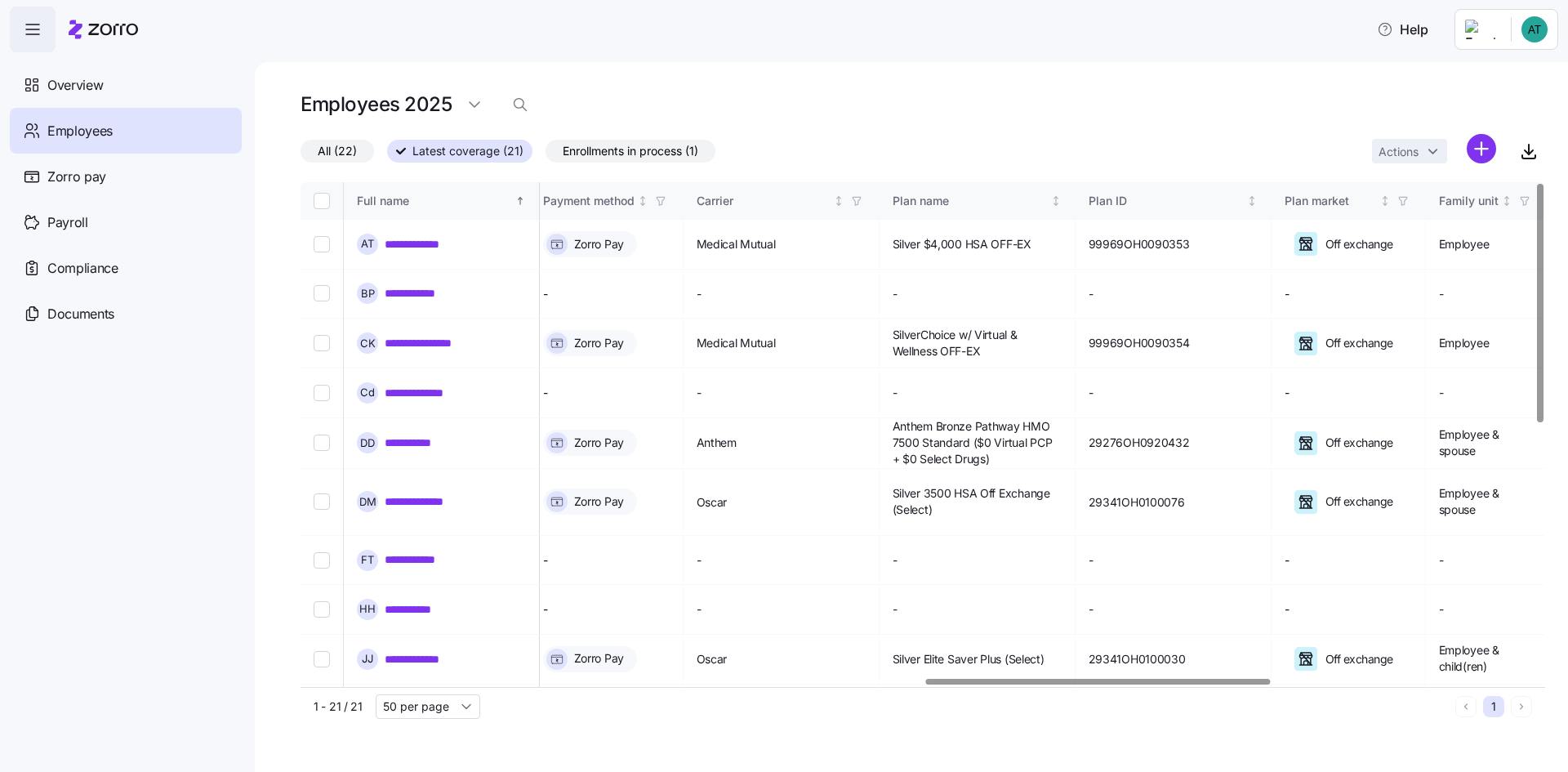
scroll to position [0, 2256]
click at [1067, 681] on div at bounding box center [1100, 682] width 345 height 5
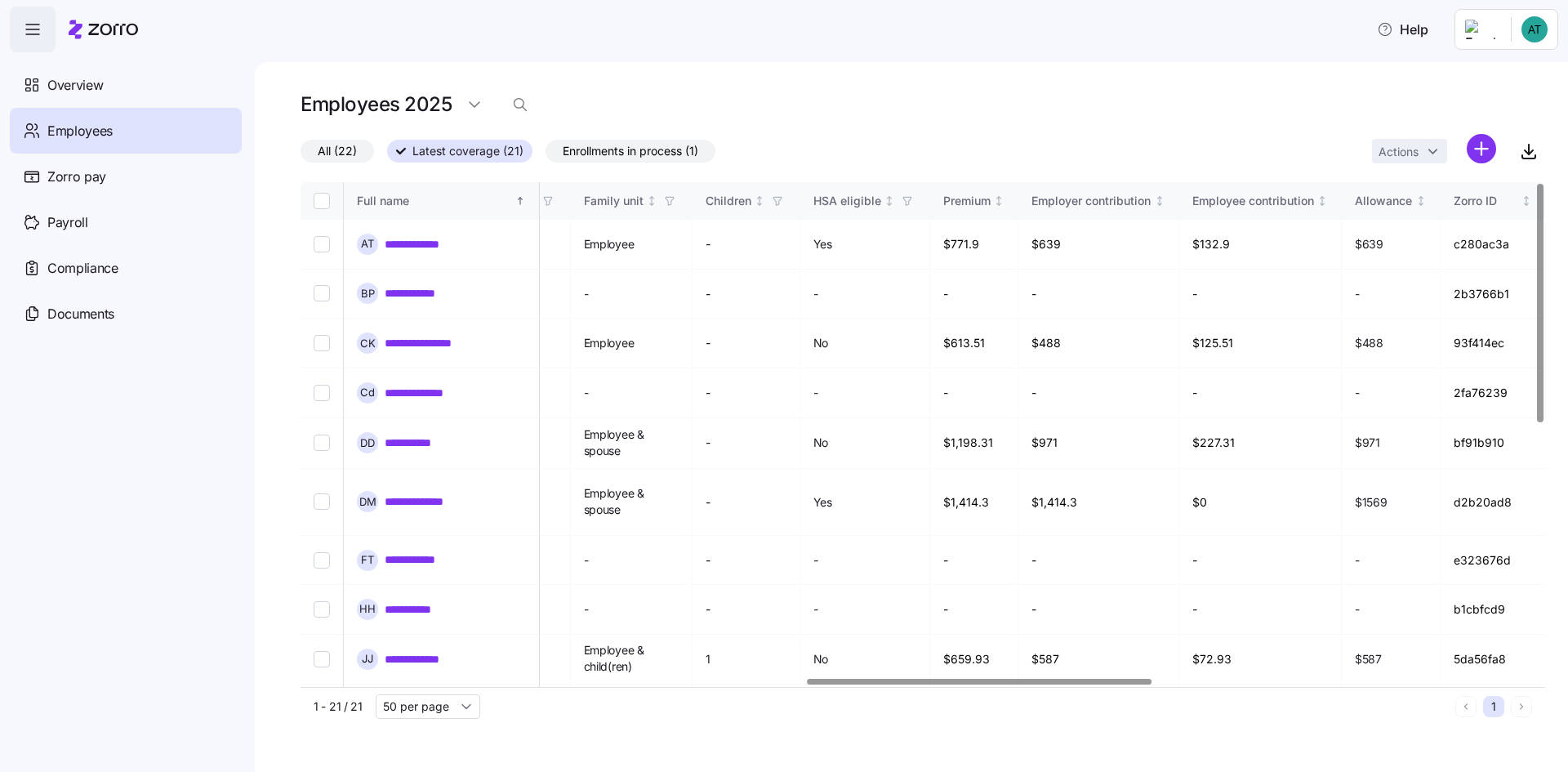
scroll to position [0, 927]
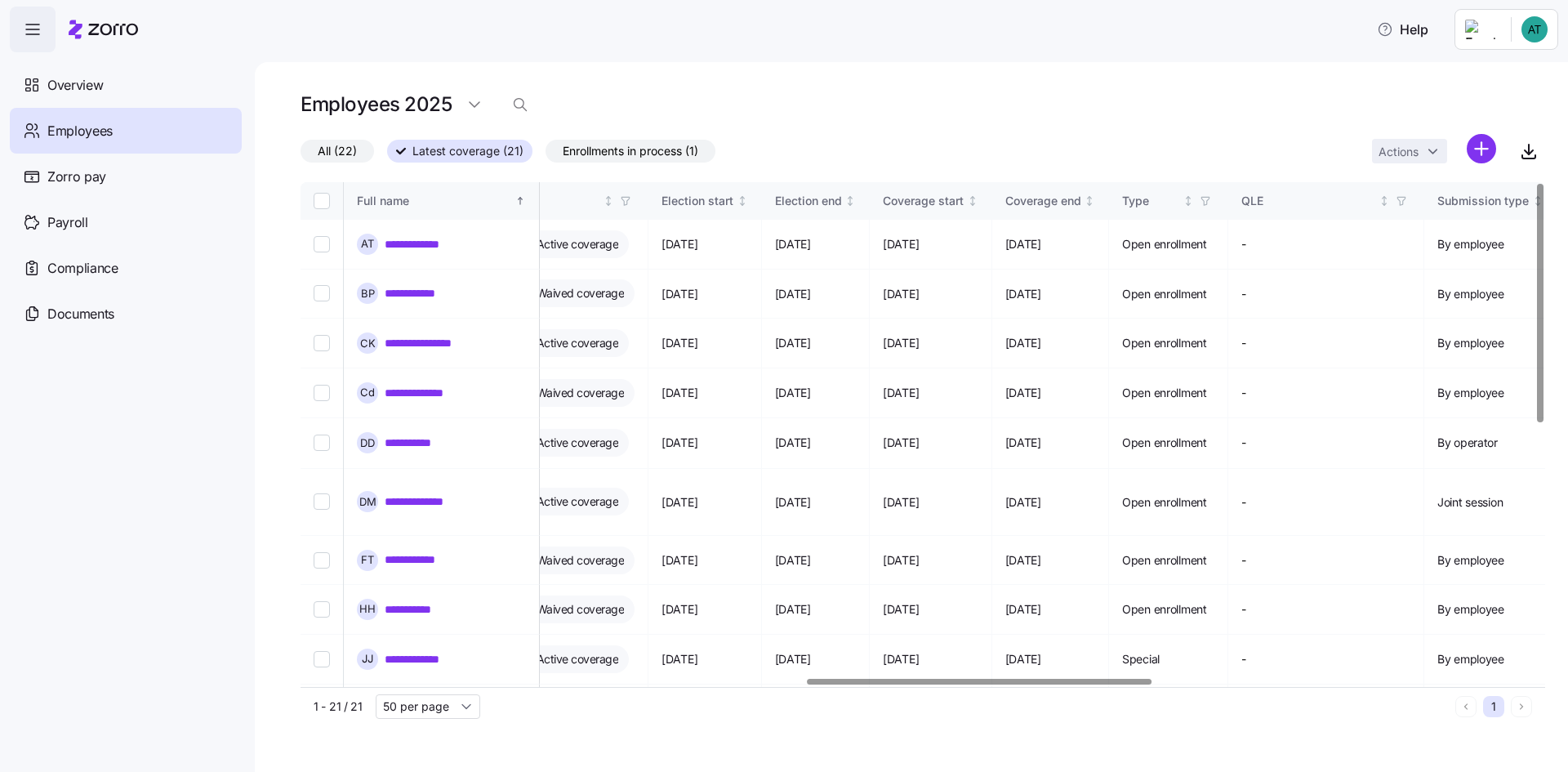
click at [807, 684] on div at bounding box center [979, 682] width 345 height 5
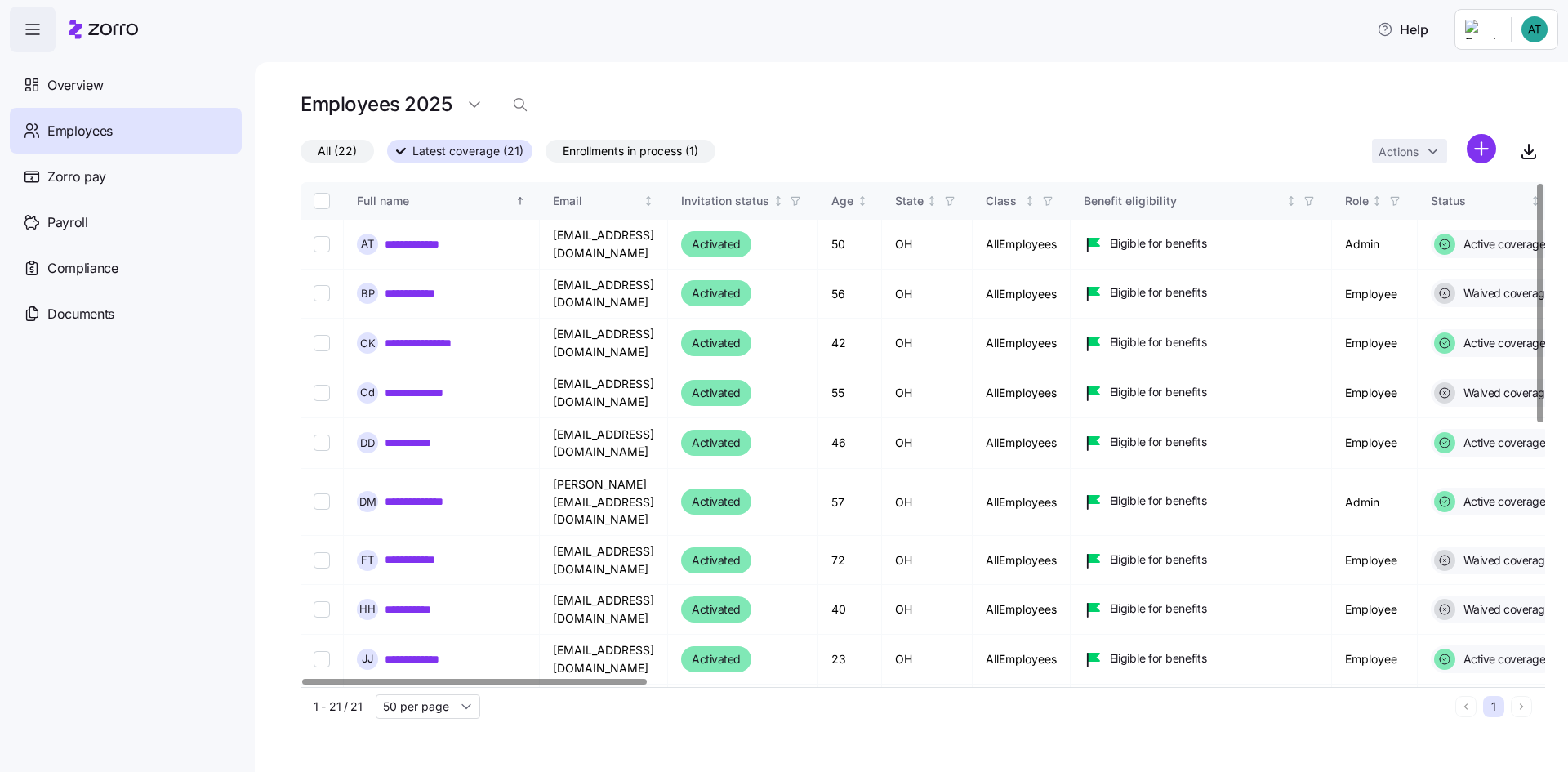
drag, startPoint x: 505, startPoint y: 689, endPoint x: 543, endPoint y: 684, distance: 38.3
click at [543, 684] on div "**********" at bounding box center [923, 454] width 1245 height 543
click at [302, 684] on div at bounding box center [475, 682] width 345 height 5
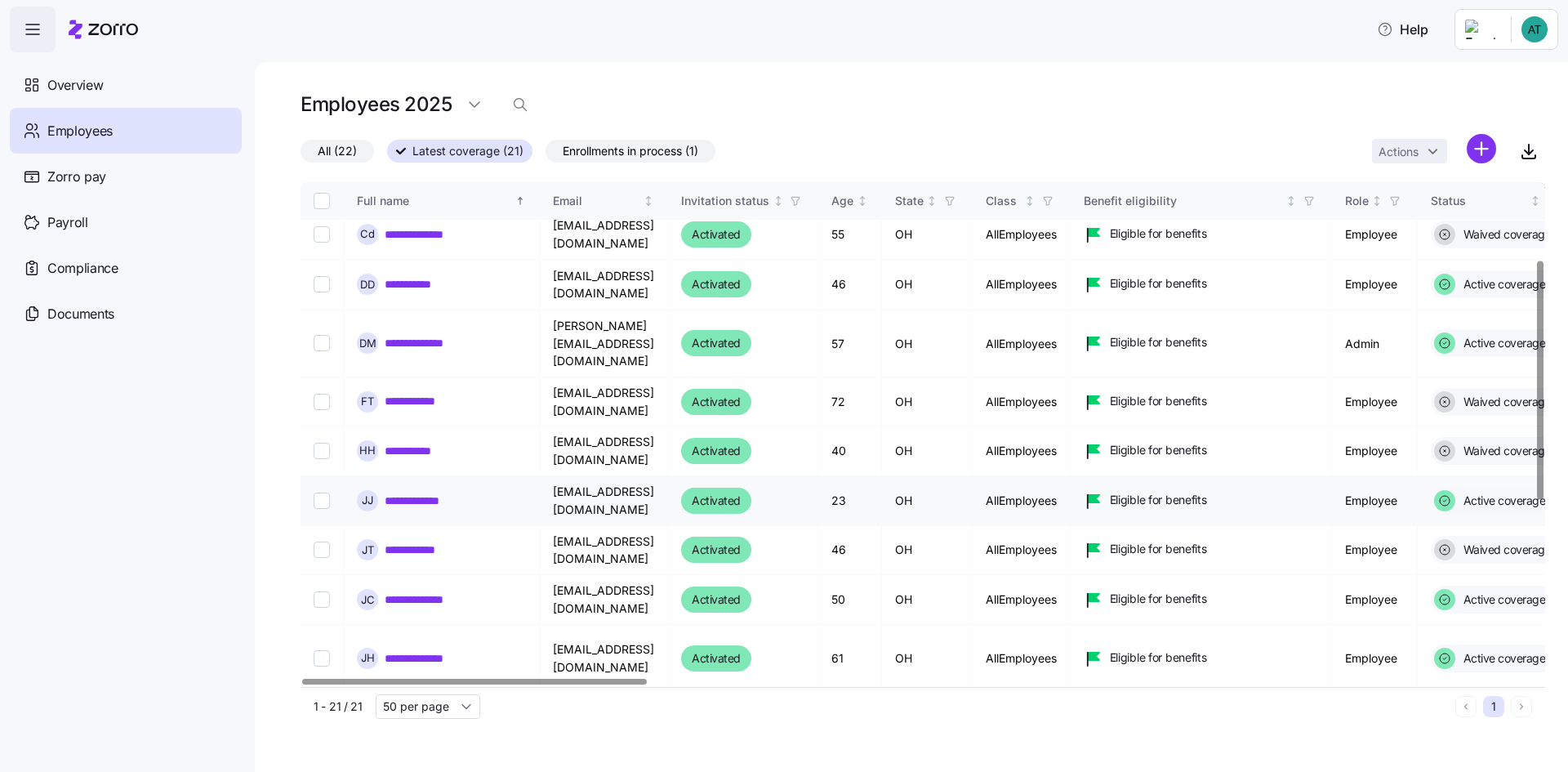
scroll to position [164, 0]
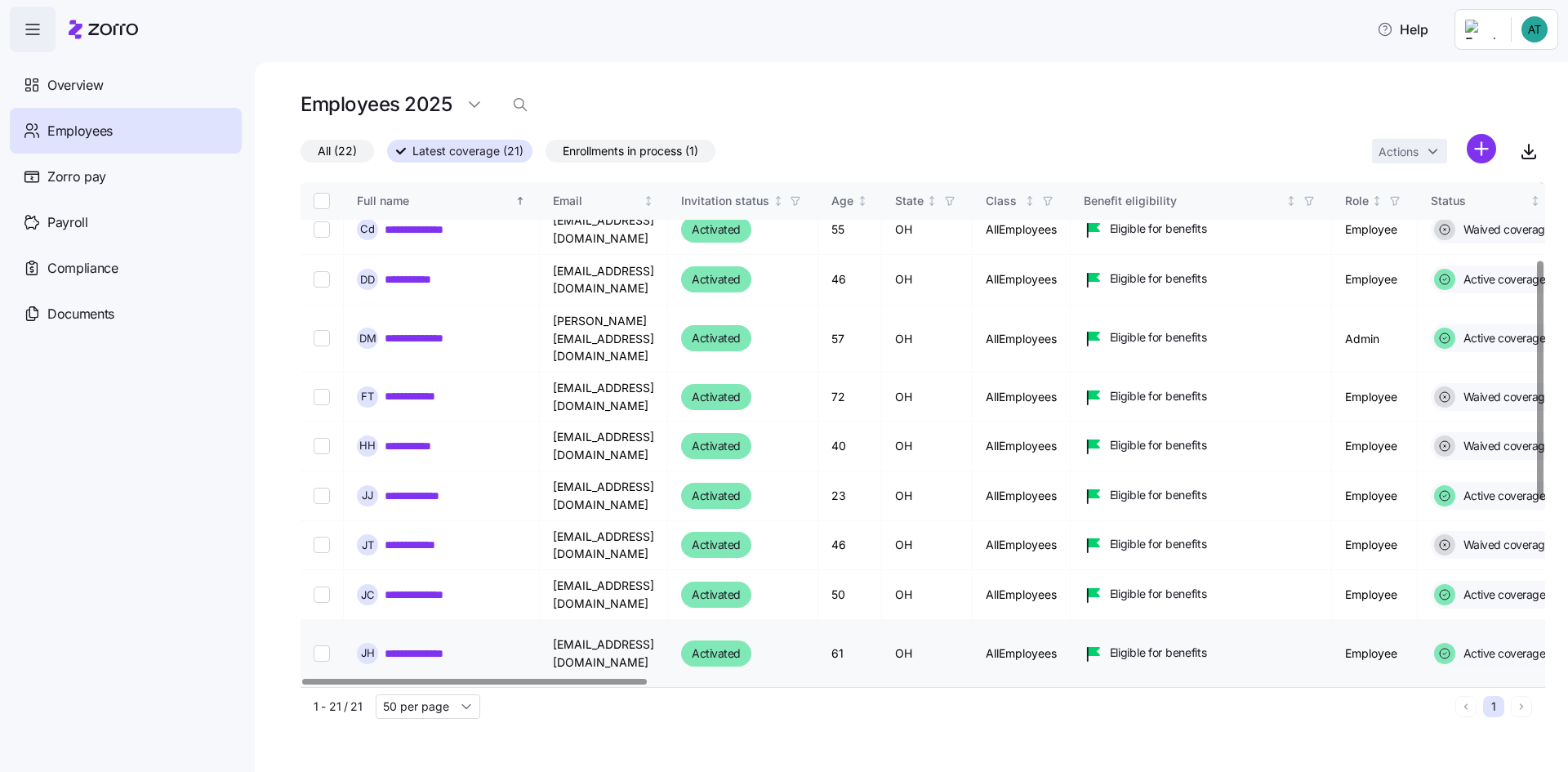
click at [433, 646] on link "**********" at bounding box center [426, 654] width 83 height 16
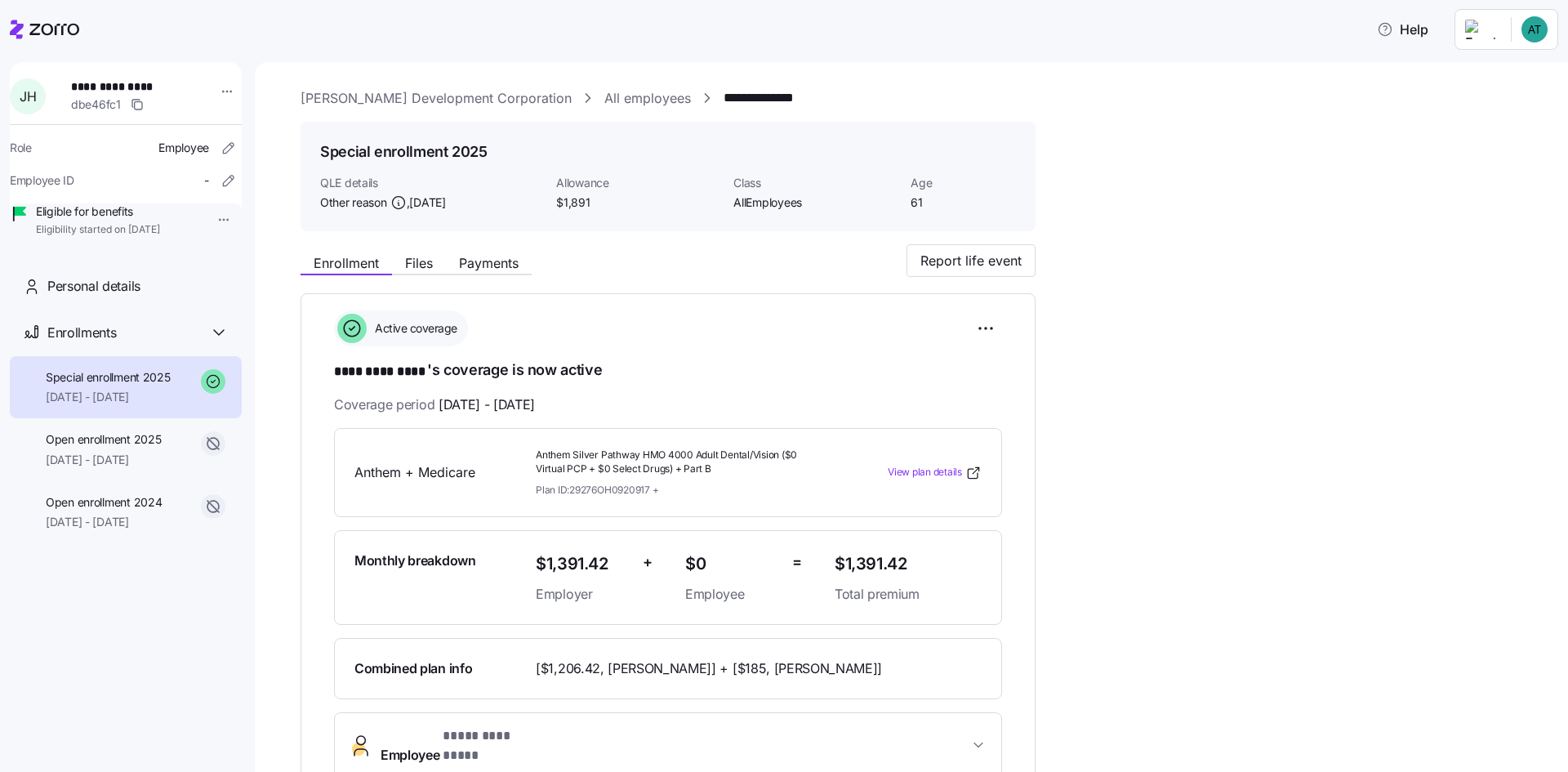
click at [1545, 30] on html "**********" at bounding box center [784, 381] width 1568 height 762
click at [1480, 124] on div "Log out" at bounding box center [1469, 126] width 64 height 18
